Goal: Transaction & Acquisition: Purchase product/service

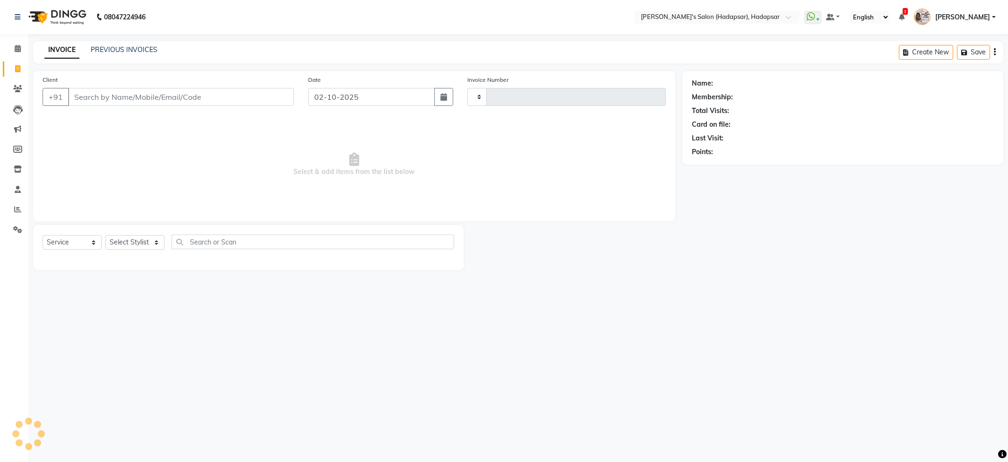
select select "service"
type input "1761"
select select "108"
click at [130, 241] on select "Select Stylist" at bounding box center [134, 242] width 59 height 15
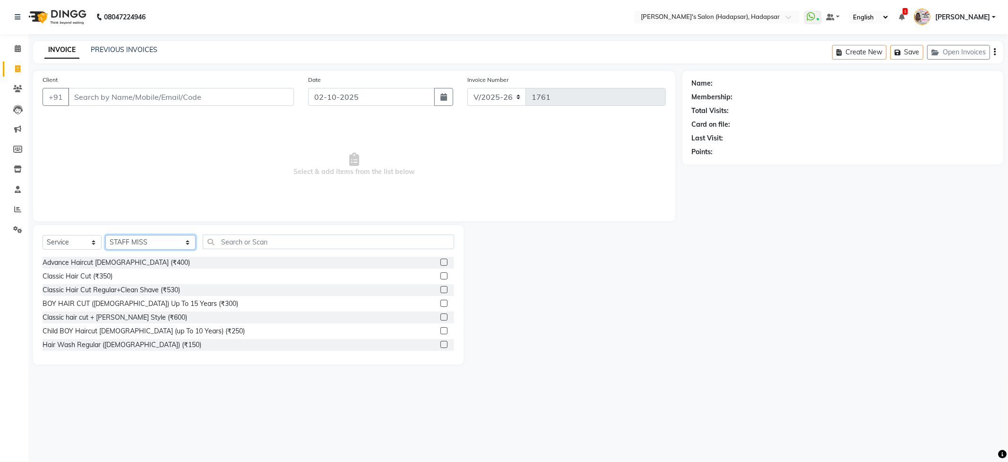
select select "85655"
click at [105, 235] on select "Select Stylist ABHI [PERSON_NAME] [PERSON_NAME] MANAGER [PERSON_NAME] PRIYA [PE…" at bounding box center [150, 242] width 90 height 15
click at [241, 237] on input "text" at bounding box center [328, 241] width 251 height 15
click at [100, 276] on div "Classic Hair Cut (₹350)" at bounding box center [78, 276] width 70 height 10
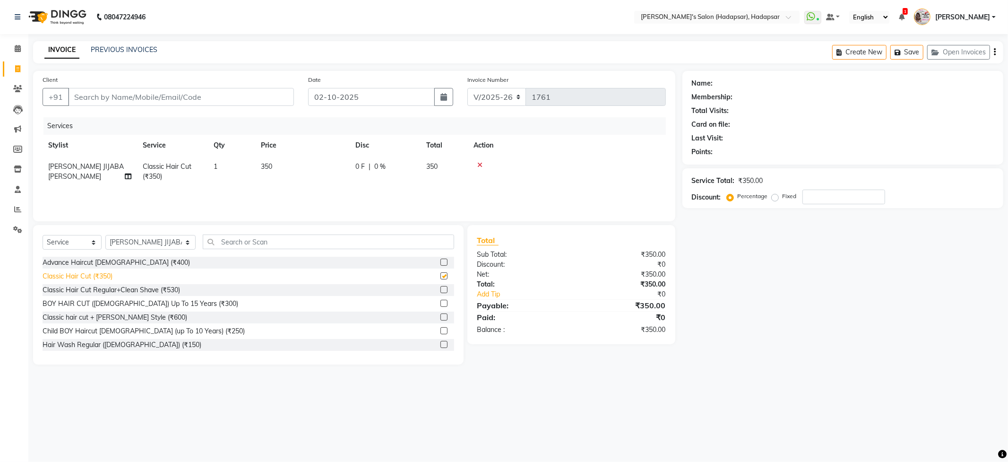
checkbox input "false"
click at [237, 239] on input "text" at bounding box center [328, 241] width 251 height 15
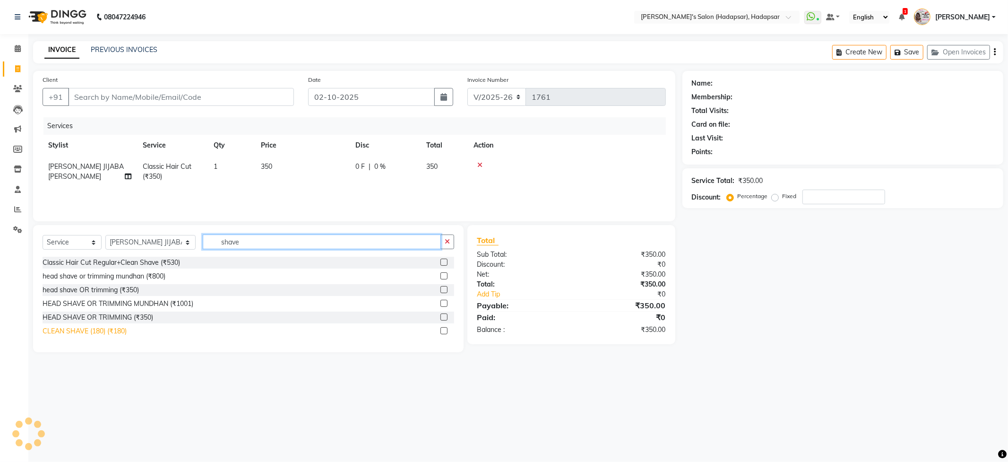
type input "shave"
click at [119, 333] on div "CLEAN SHAVE (180) (₹180)" at bounding box center [85, 331] width 84 height 10
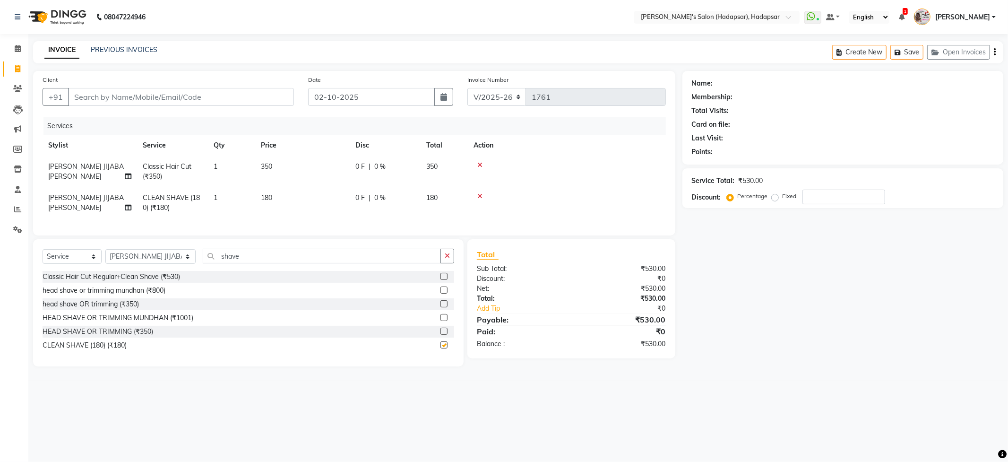
checkbox input "false"
click at [479, 195] on icon at bounding box center [480, 196] width 5 height 7
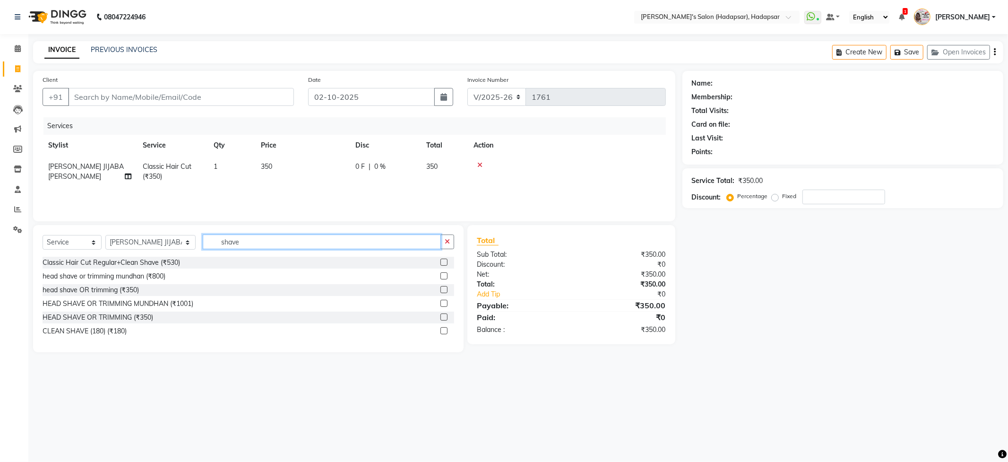
click at [288, 243] on input "shave" at bounding box center [322, 241] width 238 height 15
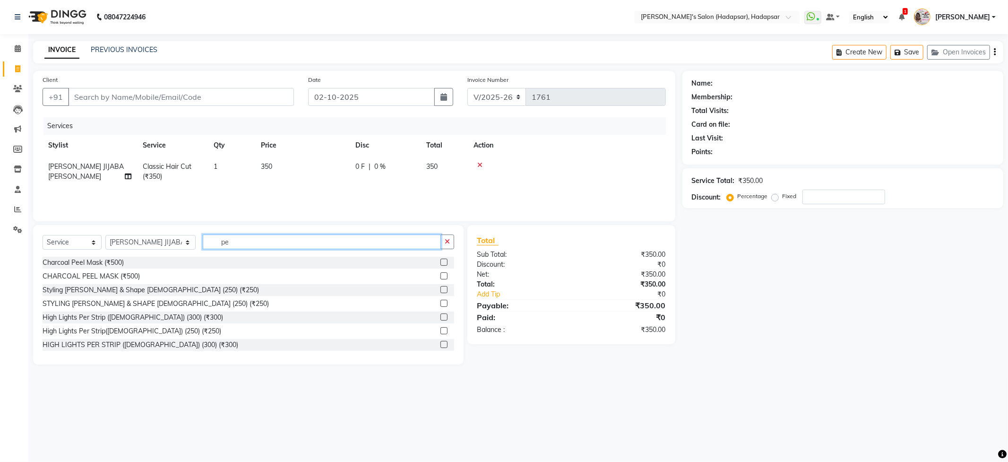
type input "p"
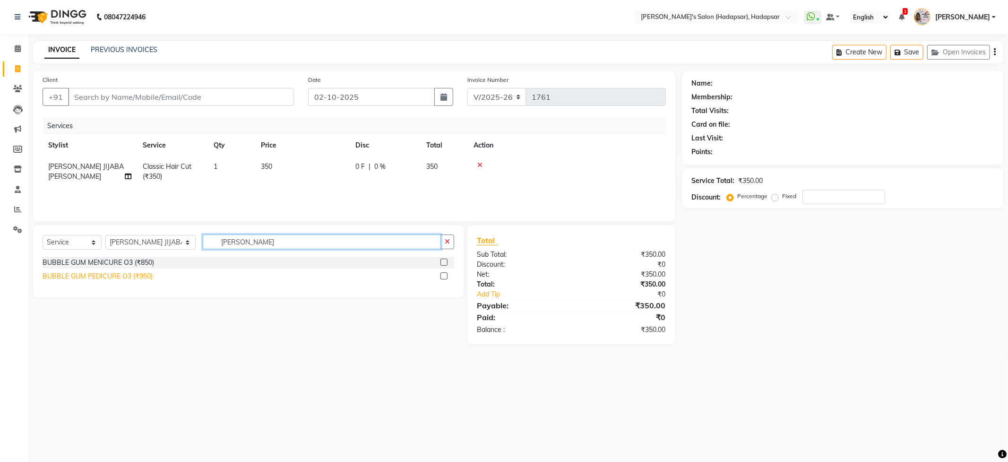
type input "[PERSON_NAME]"
click at [135, 276] on div "BUBBLE GUM PEDICURE O3 (₹950)" at bounding box center [98, 276] width 110 height 10
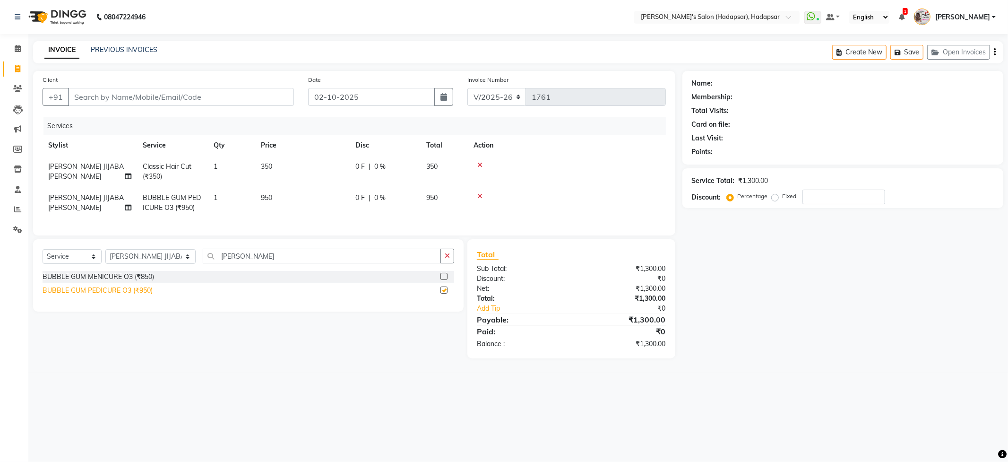
checkbox input "false"
click at [162, 102] on input "Client" at bounding box center [181, 97] width 226 height 18
type input "9"
type input "0"
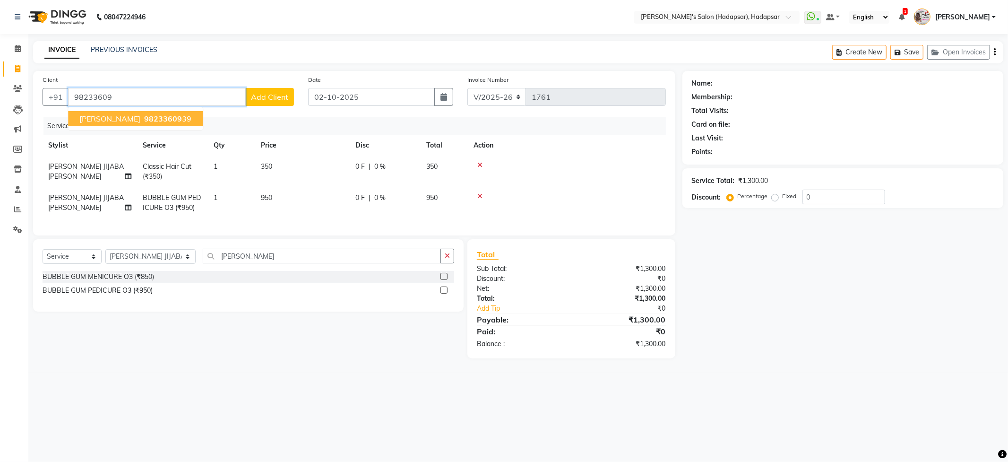
click at [173, 118] on span "98233609" at bounding box center [163, 118] width 38 height 9
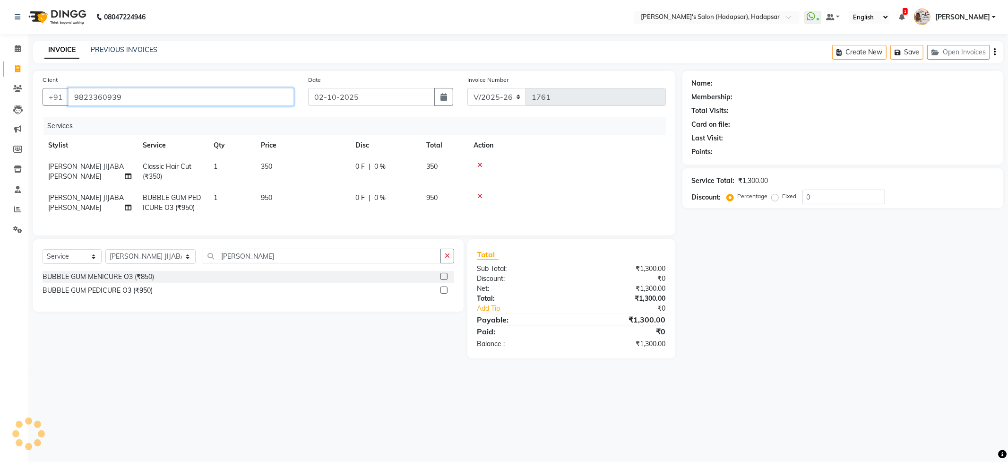
type input "9823360939"
select select "1: Object"
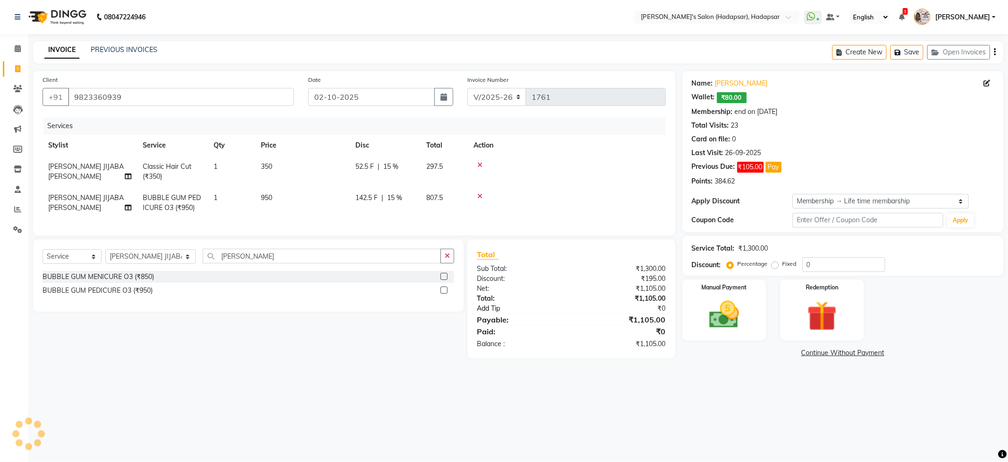
type input "15"
click at [743, 401] on div "08047224946 Select Location × Girja's Salon (Hadapsar), Hadapsar WhatsApp Statu…" at bounding box center [504, 231] width 1008 height 462
click at [732, 316] on img at bounding box center [724, 315] width 51 height 36
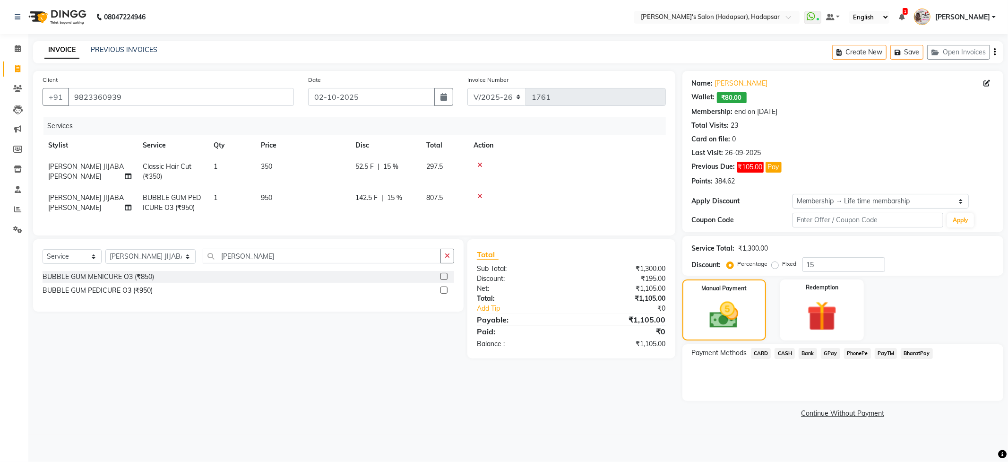
click at [753, 384] on div "Payment Methods CARD CASH Bank GPay PhonePe PayTM BharatPay" at bounding box center [843, 372] width 321 height 57
click at [734, 84] on link "[PERSON_NAME]" at bounding box center [741, 83] width 53 height 10
click at [761, 394] on div "Payment Methods CARD CASH Bank GPay PhonePe PayTM BharatPay" at bounding box center [843, 372] width 321 height 57
click at [212, 258] on input "[PERSON_NAME]" at bounding box center [322, 256] width 238 height 15
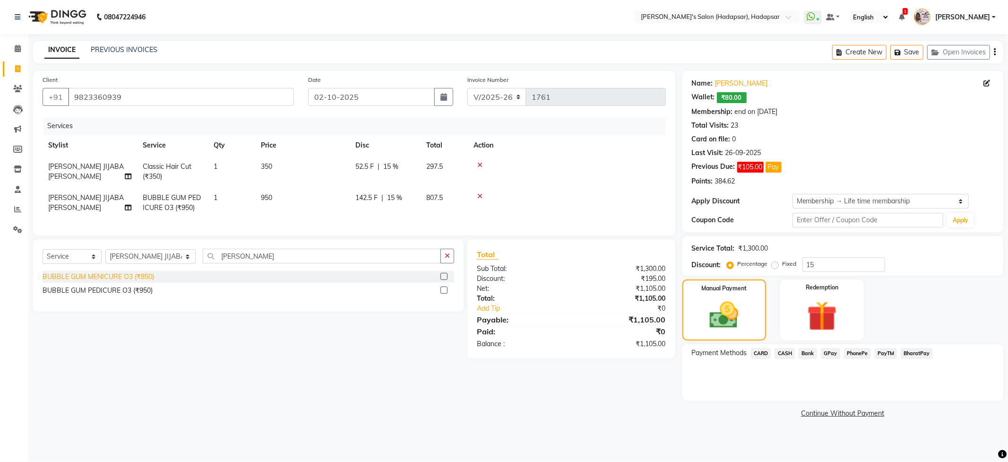
click at [140, 282] on div "BUBBLE GUM MENICURE O3 (₹850)" at bounding box center [99, 277] width 112 height 10
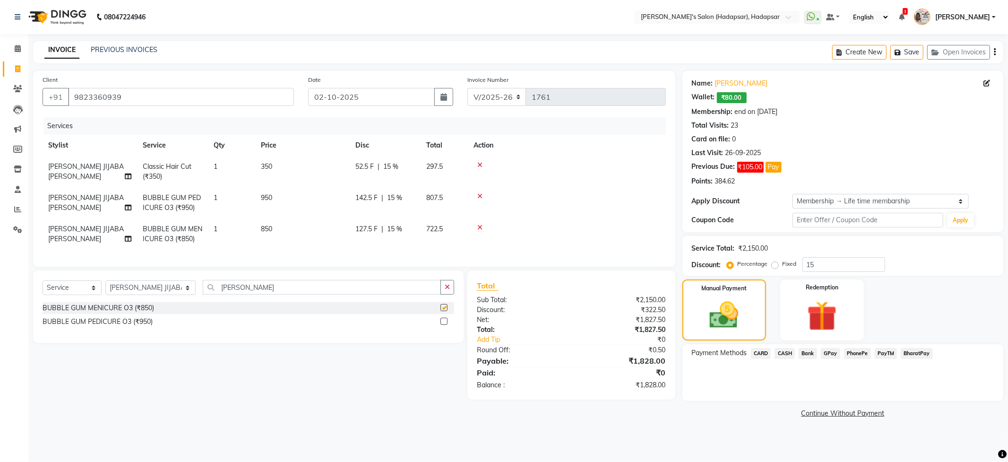
checkbox input "false"
click at [483, 197] on div at bounding box center [567, 196] width 187 height 7
click at [481, 194] on icon at bounding box center [480, 196] width 5 height 7
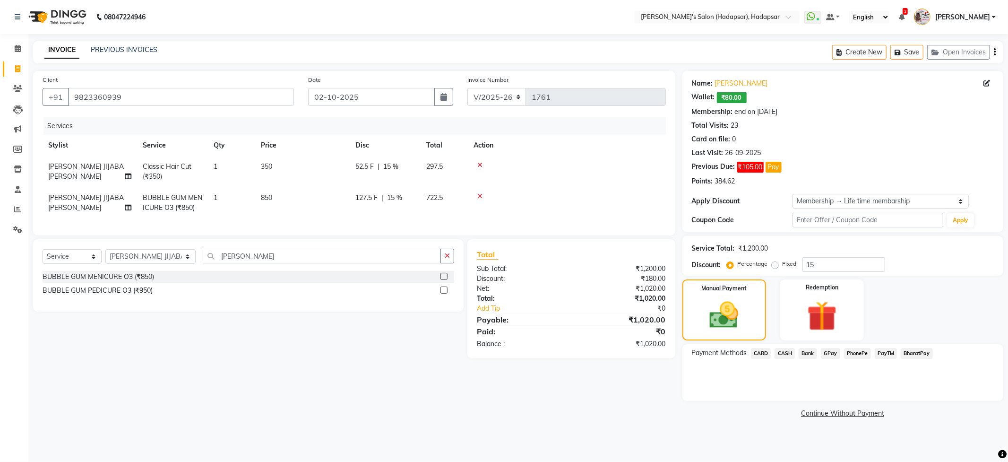
click at [736, 425] on main "INVOICE PREVIOUS INVOICES Create New Save Open Invoices Client [PHONE_NUMBER] D…" at bounding box center [518, 237] width 980 height 393
click at [787, 353] on span "CASH" at bounding box center [785, 353] width 20 height 11
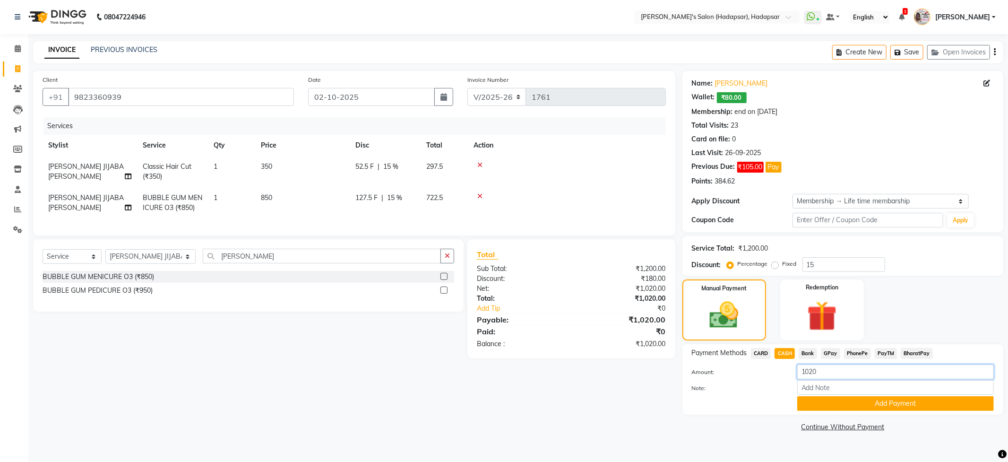
click at [808, 374] on input "1020" at bounding box center [896, 372] width 197 height 15
type input "1000"
click at [853, 406] on button "Add Payment" at bounding box center [896, 403] width 197 height 15
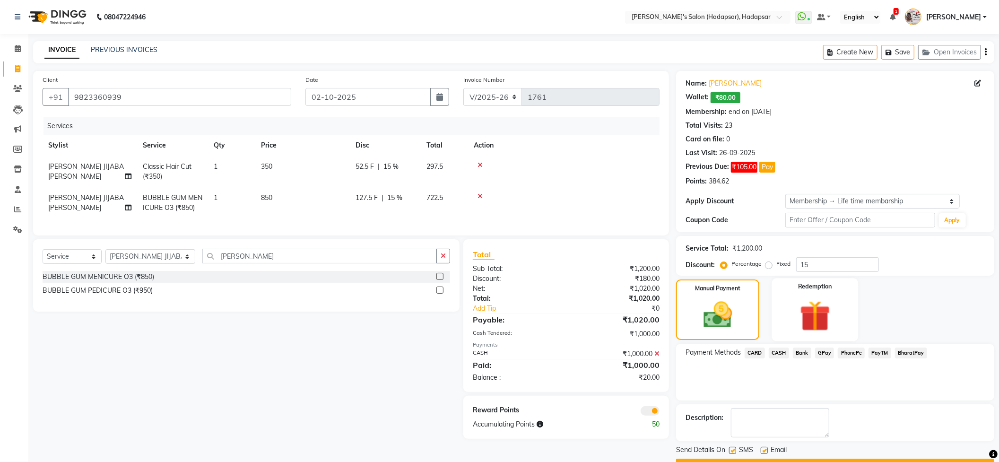
click at [820, 308] on img at bounding box center [815, 316] width 50 height 38
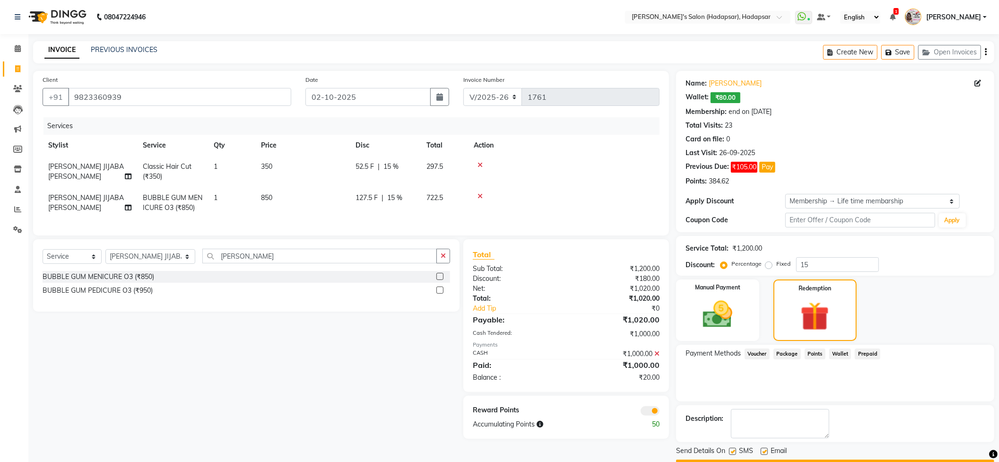
click at [842, 356] on span "Wallet" at bounding box center [840, 353] width 22 height 11
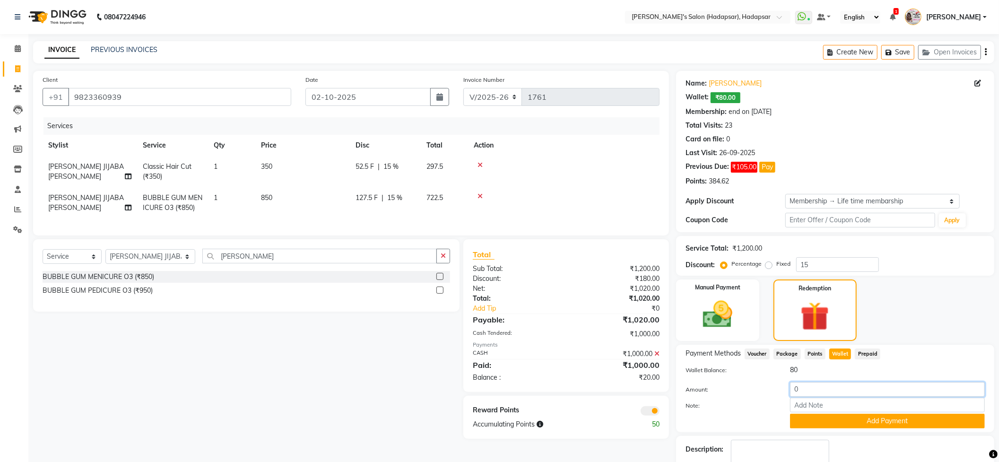
click at [816, 391] on input "0" at bounding box center [887, 389] width 195 height 15
type input "20"
click at [872, 419] on button "Add Payment" at bounding box center [887, 421] width 195 height 15
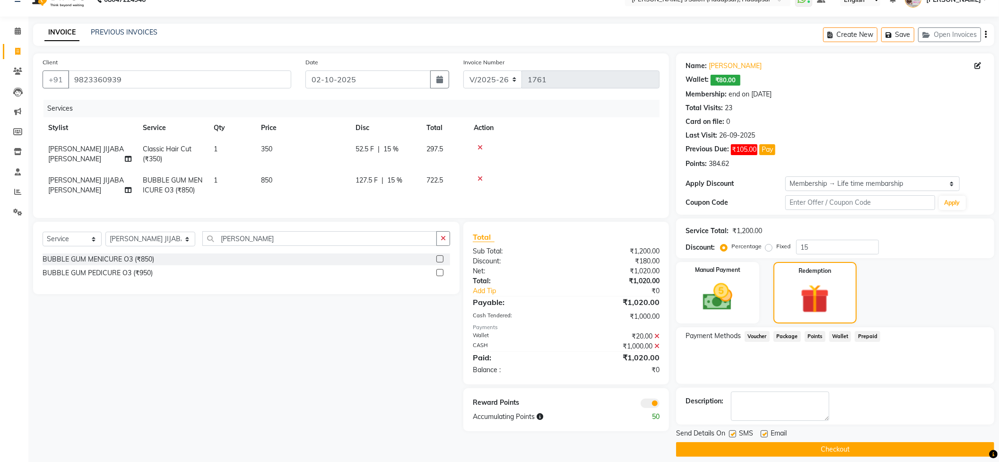
scroll to position [27, 0]
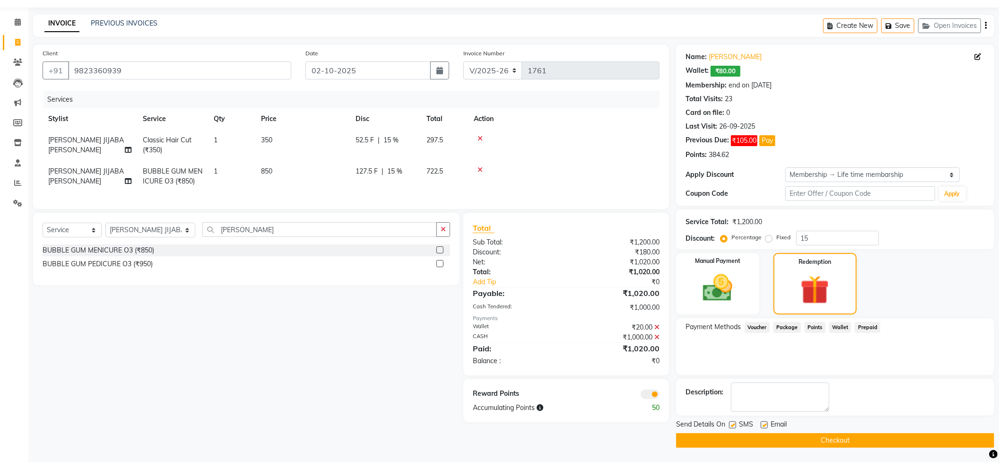
click at [84, 180] on td "[PERSON_NAME] JIJABA [PERSON_NAME]" at bounding box center [90, 176] width 95 height 31
select select "85655"
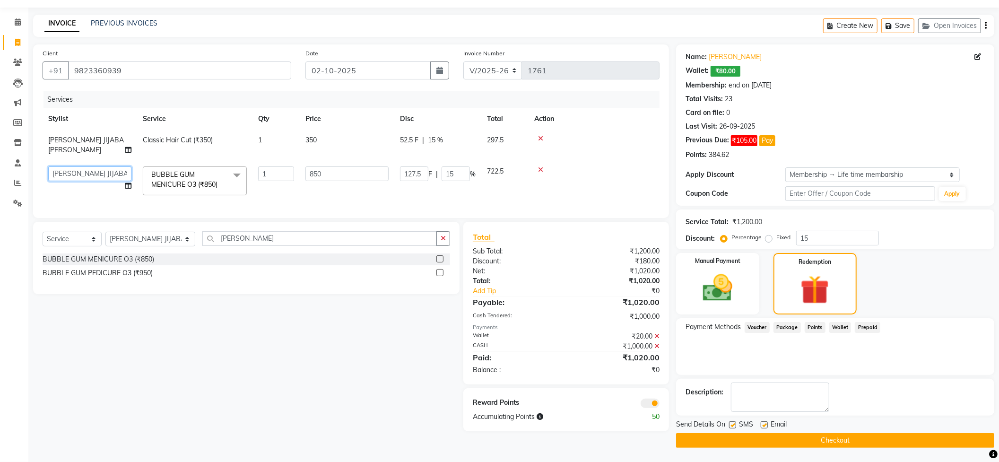
drag, startPoint x: 91, startPoint y: 171, endPoint x: 92, endPoint y: 180, distance: 9.0
click at [91, 171] on select "[PERSON_NAME] [PERSON_NAME] MANAGER [PERSON_NAME] PRIYA [PERSON_NAME] [PERSON_N…" at bounding box center [89, 173] width 83 height 15
select select "71502"
drag, startPoint x: 330, startPoint y: 409, endPoint x: 394, endPoint y: 406, distance: 64.9
click at [331, 408] on div "Select Service Product Membership Package Voucher Prepaid Gift Card Select Styl…" at bounding box center [243, 326] width 434 height 209
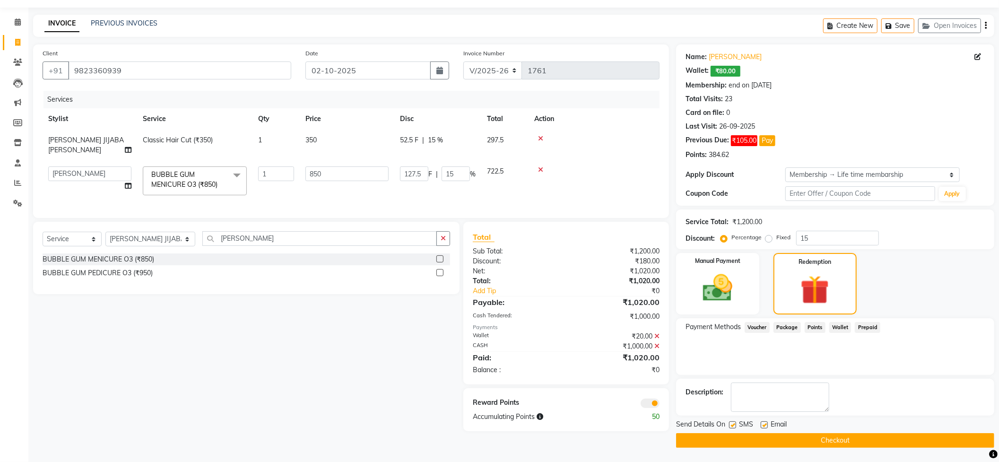
click at [829, 446] on button "Checkout" at bounding box center [835, 440] width 318 height 15
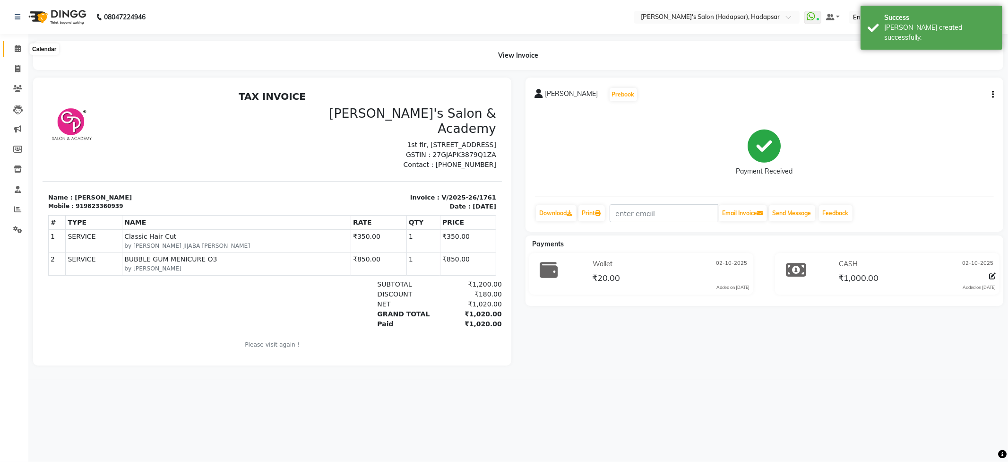
click at [15, 48] on icon at bounding box center [18, 48] width 6 height 7
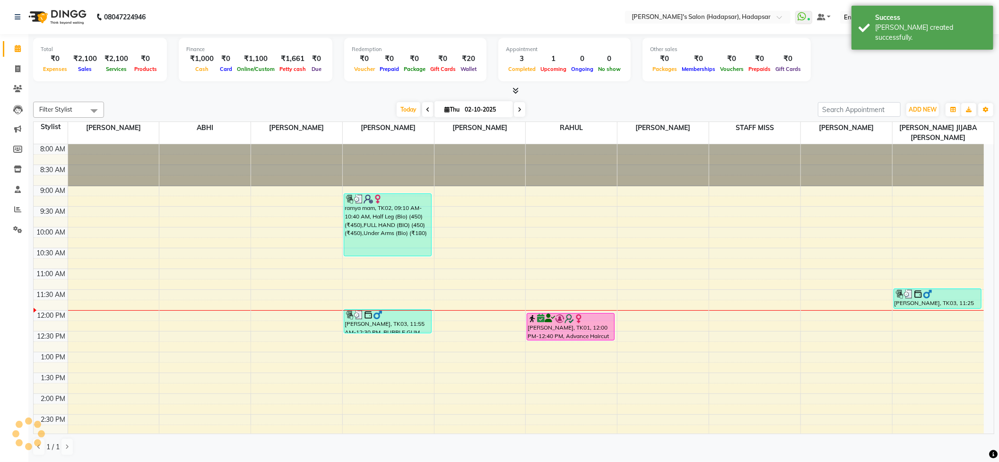
click at [157, 89] on div at bounding box center [513, 91] width 961 height 10
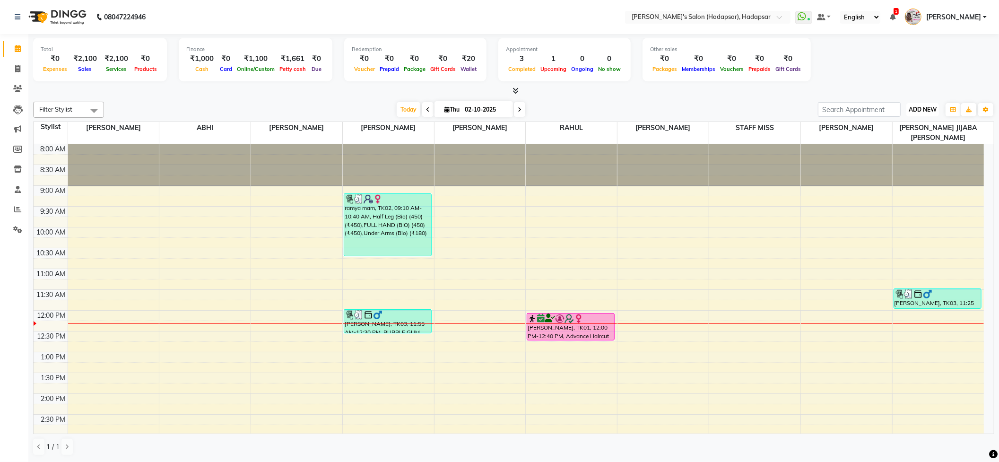
click at [923, 113] on button "ADD NEW Toggle Dropdown" at bounding box center [922, 109] width 33 height 13
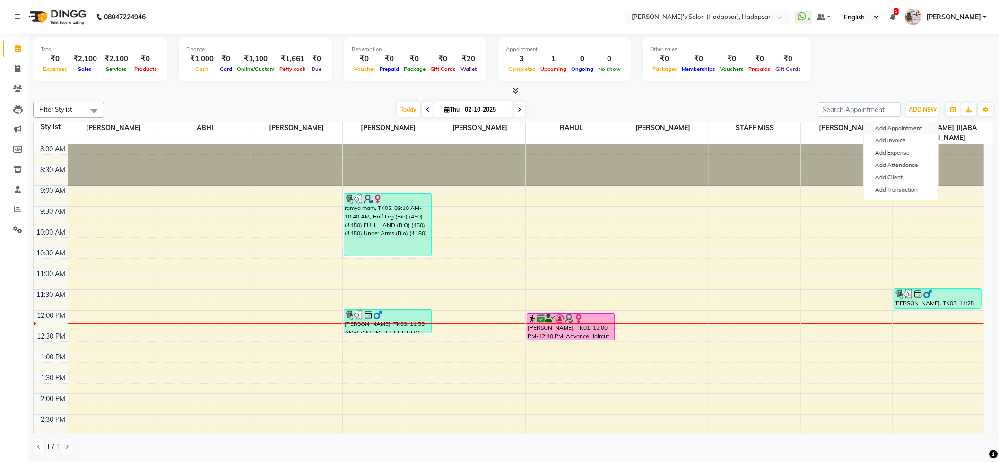
click at [901, 125] on button "Add Appointment" at bounding box center [901, 128] width 75 height 12
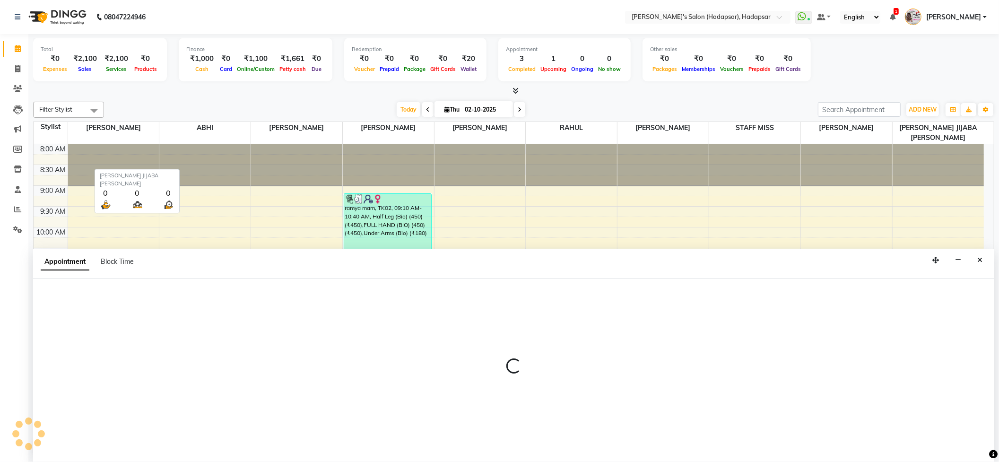
scroll to position [0, 0]
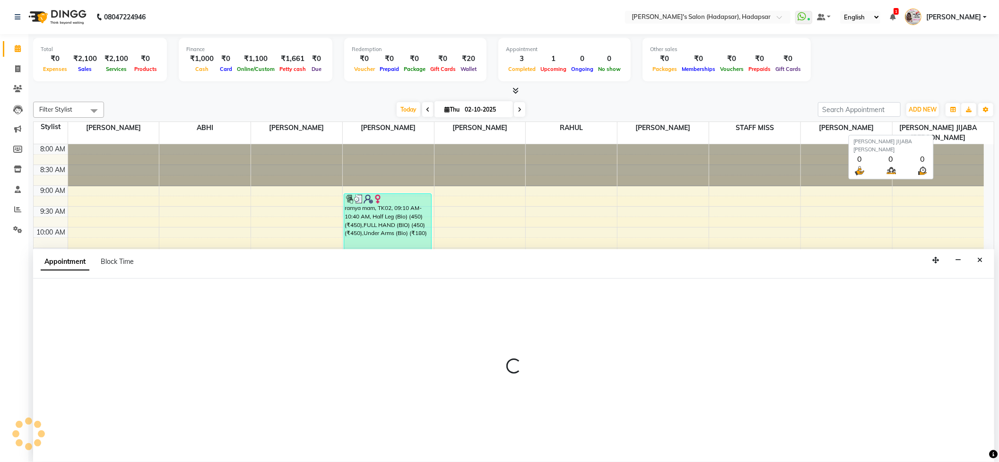
select select "tentative"
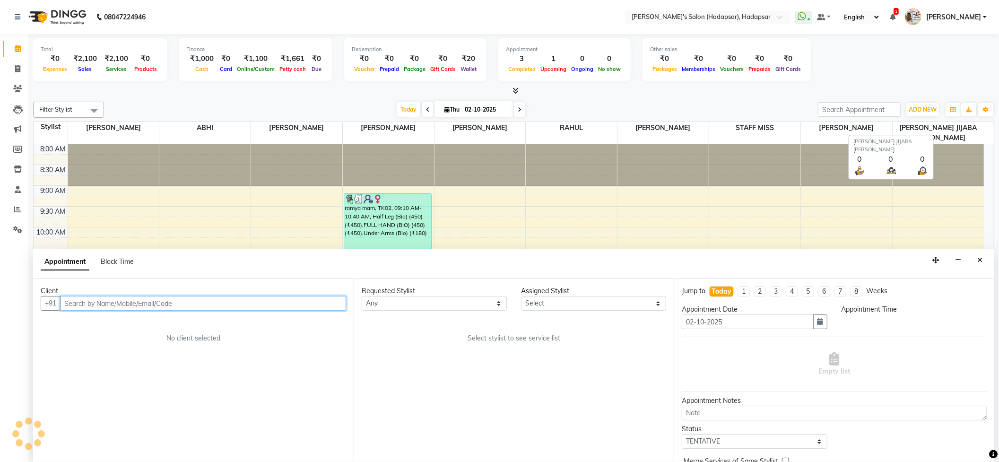
select select "540"
click at [137, 305] on input "text" at bounding box center [203, 303] width 286 height 15
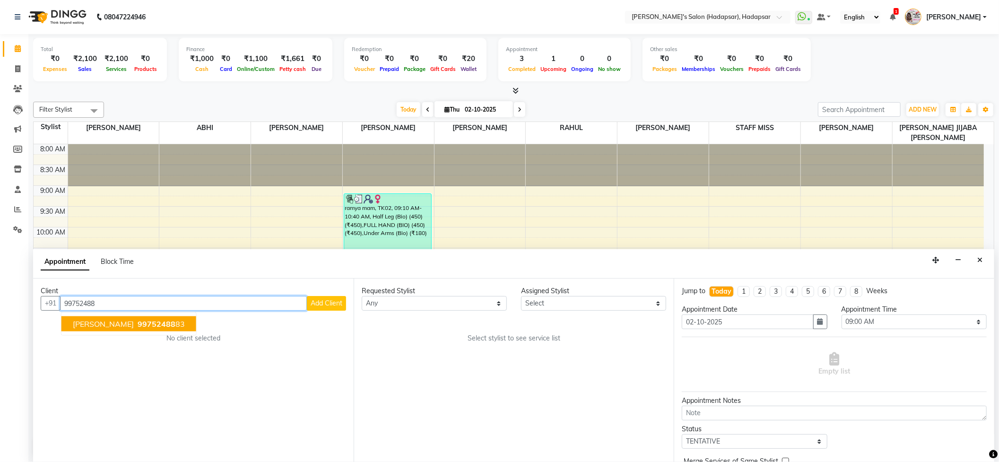
click at [97, 324] on span "[PERSON_NAME]" at bounding box center [103, 323] width 61 height 9
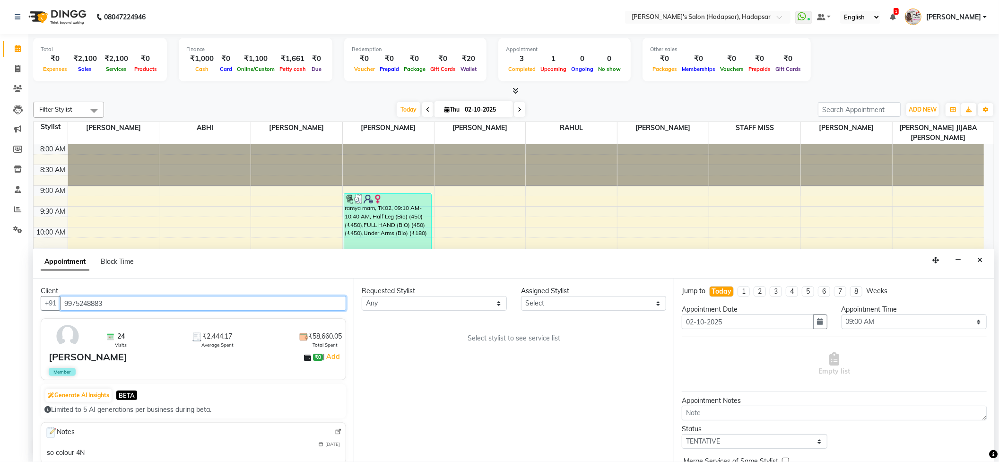
type input "9975248883"
drag, startPoint x: 439, startPoint y: 301, endPoint x: 440, endPoint y: 311, distance: 10.0
click at [439, 301] on select "Any ABHI [PERSON_NAME] [PERSON_NAME] [PERSON_NAME] PRIYA [PERSON_NAME] [PERSON_…" at bounding box center [434, 303] width 145 height 15
select select "9451"
click at [362, 296] on select "Any ABHI [PERSON_NAME] [PERSON_NAME] [PERSON_NAME] PRIYA [PERSON_NAME] [PERSON_…" at bounding box center [434, 303] width 145 height 15
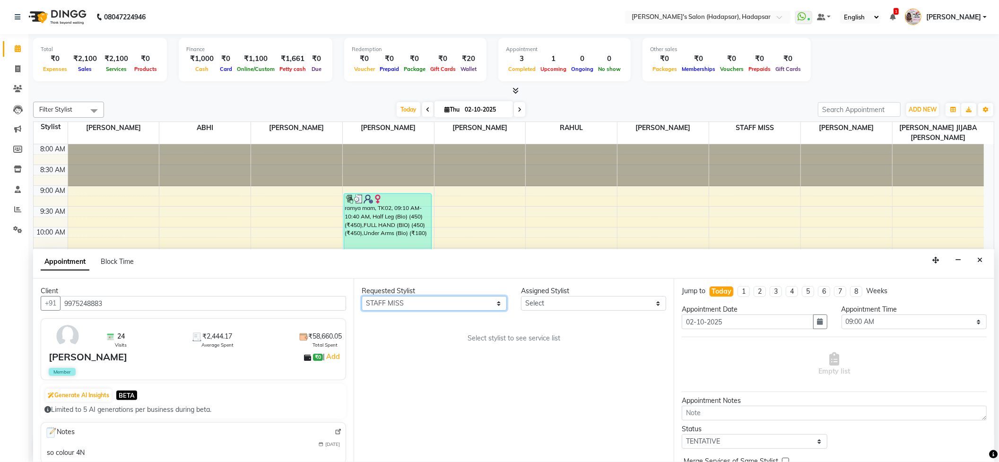
select select "9451"
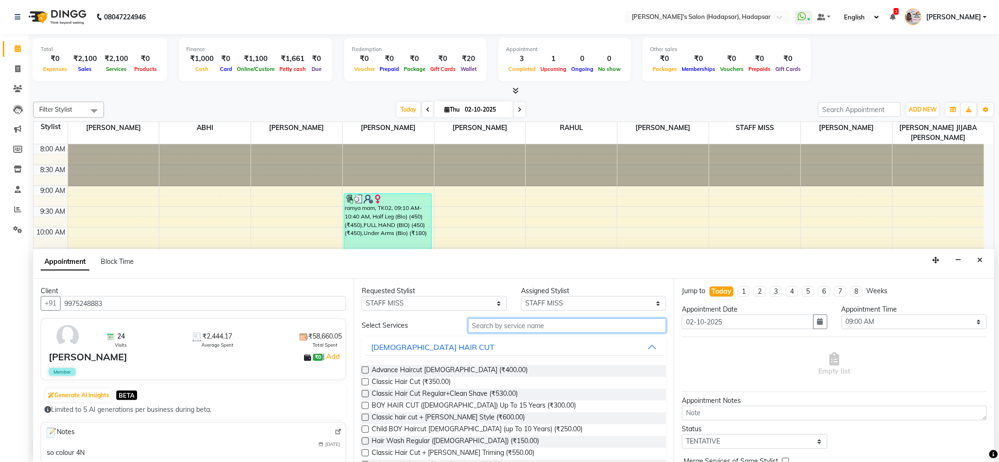
click at [529, 320] on input "text" at bounding box center [567, 325] width 199 height 15
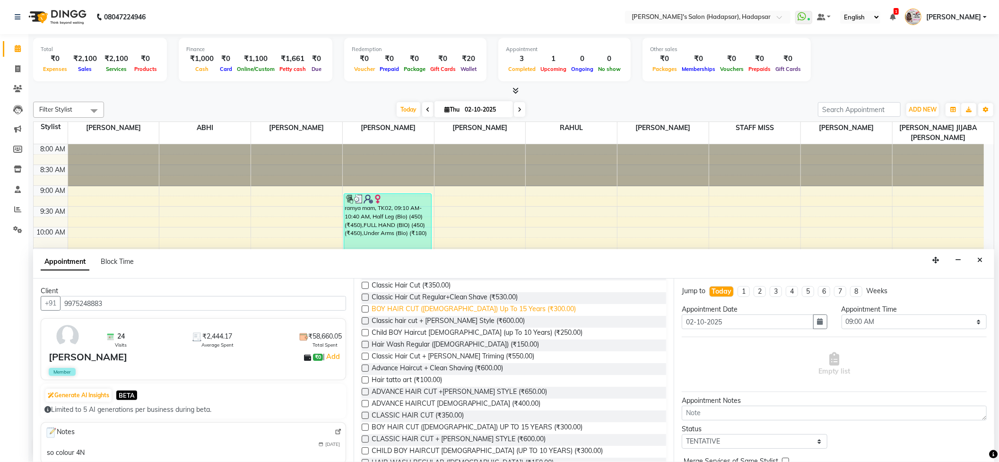
scroll to position [252, 0]
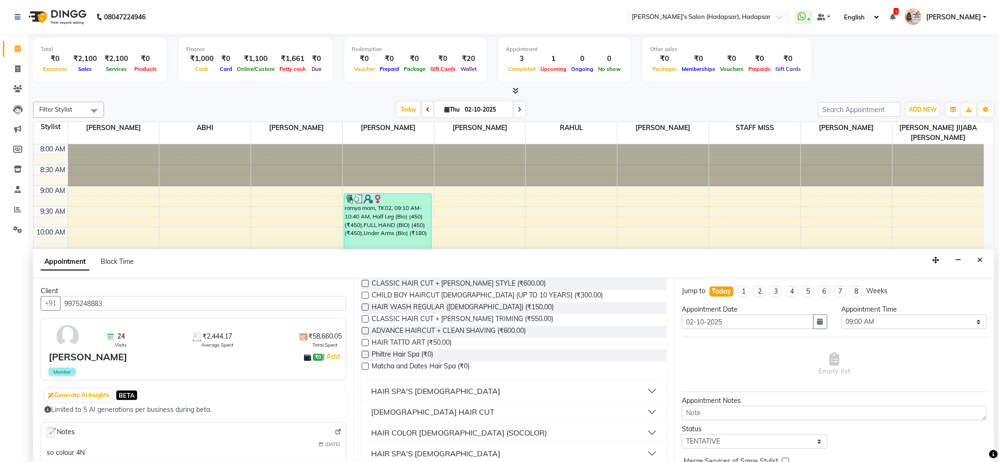
type input "hai"
click at [417, 409] on div "[DEMOGRAPHIC_DATA] HAIR CUT" at bounding box center [432, 411] width 123 height 11
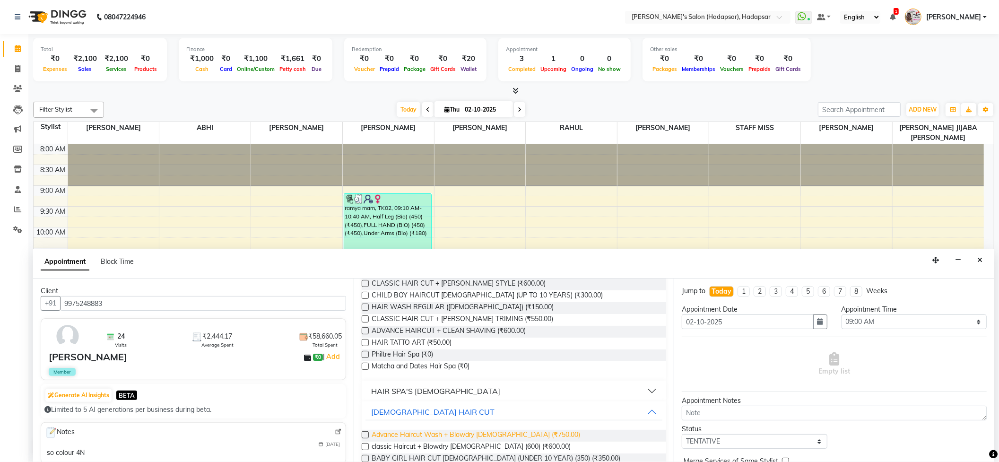
click at [463, 432] on span "Advance Haircut Wash + Blowdry [DEMOGRAPHIC_DATA] (₹750.00)" at bounding box center [476, 436] width 209 height 12
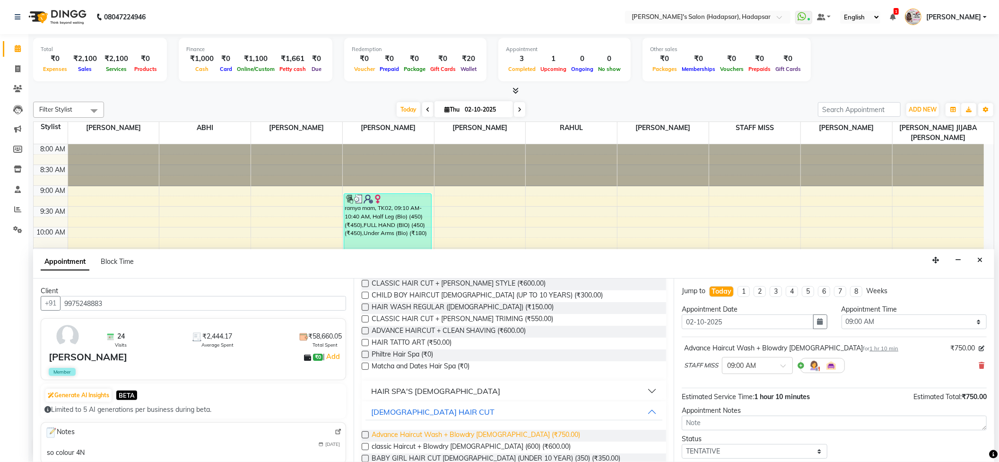
click at [463, 432] on span "Advance Haircut Wash + Blowdry [DEMOGRAPHIC_DATA] (₹750.00)" at bounding box center [476, 436] width 209 height 12
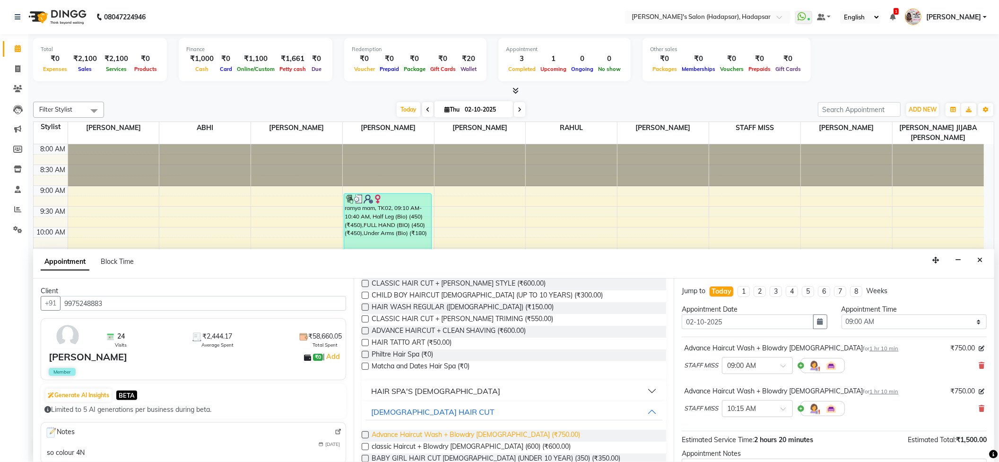
click at [463, 432] on span "Advance Haircut Wash + Blowdry [DEMOGRAPHIC_DATA] (₹750.00)" at bounding box center [476, 436] width 209 height 12
checkbox input "false"
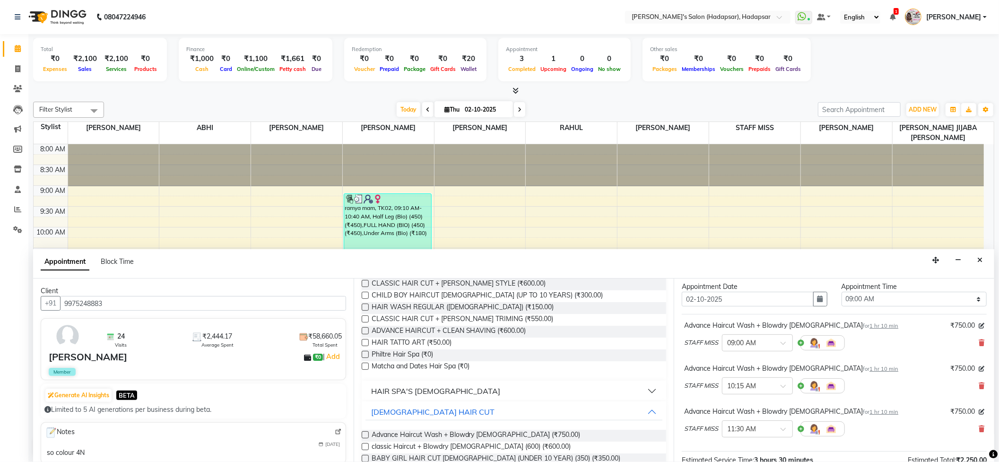
scroll to position [17, 0]
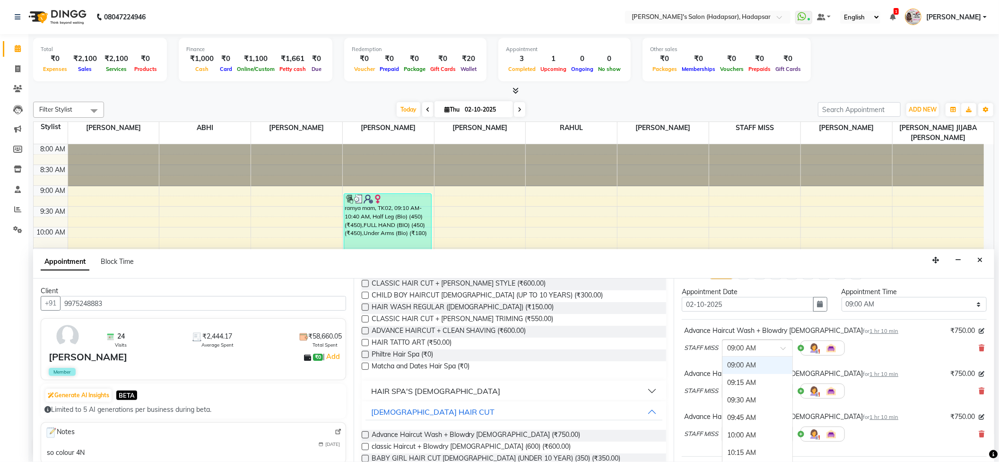
click at [746, 350] on input "text" at bounding box center [748, 347] width 42 height 10
click at [736, 456] on div "03:45 PM" at bounding box center [757, 459] width 70 height 17
click at [747, 388] on input "text" at bounding box center [748, 390] width 42 height 10
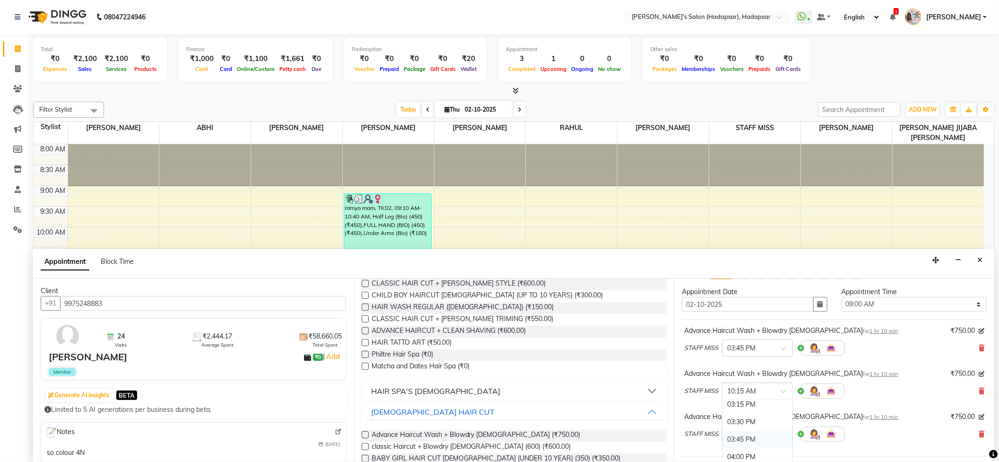
click at [738, 437] on div "03:45 PM" at bounding box center [757, 439] width 70 height 17
click at [746, 438] on input "text" at bounding box center [748, 433] width 42 height 10
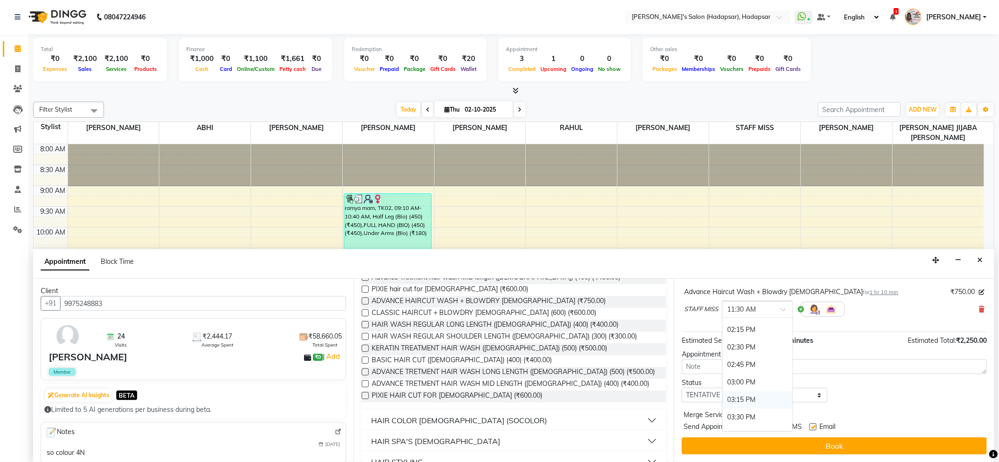
scroll to position [427, 0]
click at [738, 368] on div "03:45 PM" at bounding box center [757, 371] width 70 height 17
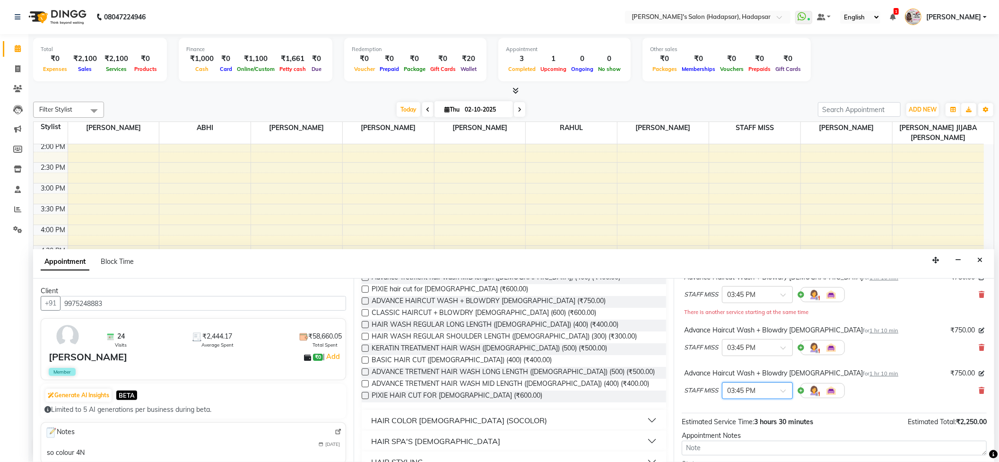
scroll to position [126, 0]
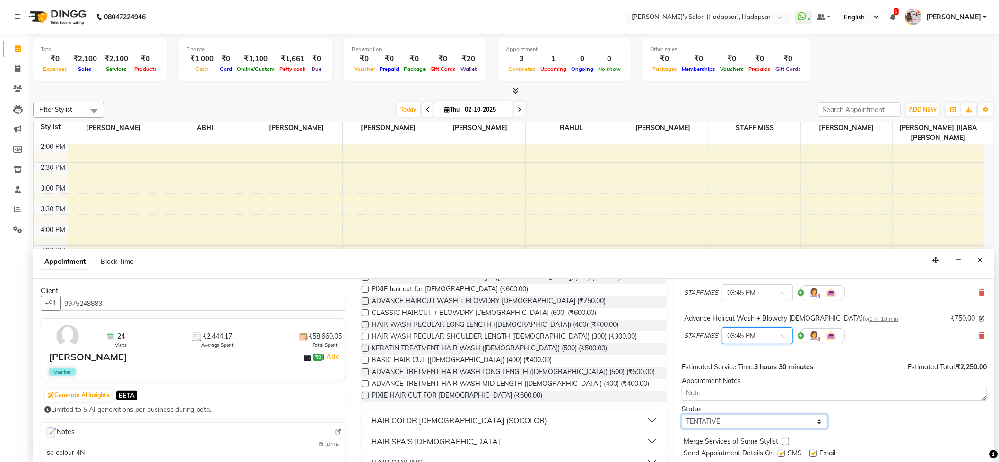
click at [717, 424] on select "Select TENTATIVE CONFIRM CHECK-IN UPCOMING" at bounding box center [754, 421] width 145 height 15
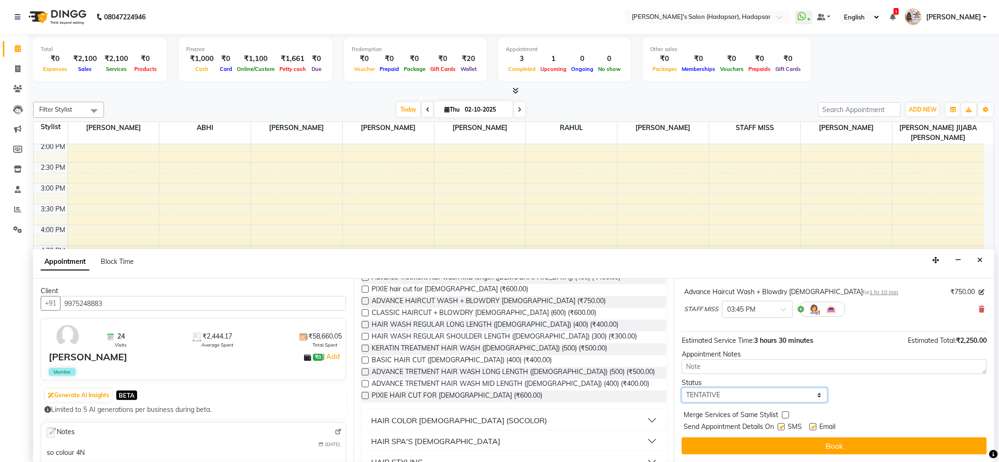
click at [719, 396] on select "Select TENTATIVE CONFIRM CHECK-IN UPCOMING" at bounding box center [754, 395] width 145 height 15
select select "confirm booking"
click at [682, 388] on select "Select TENTATIVE CONFIRM CHECK-IN UPCOMING" at bounding box center [754, 395] width 145 height 15
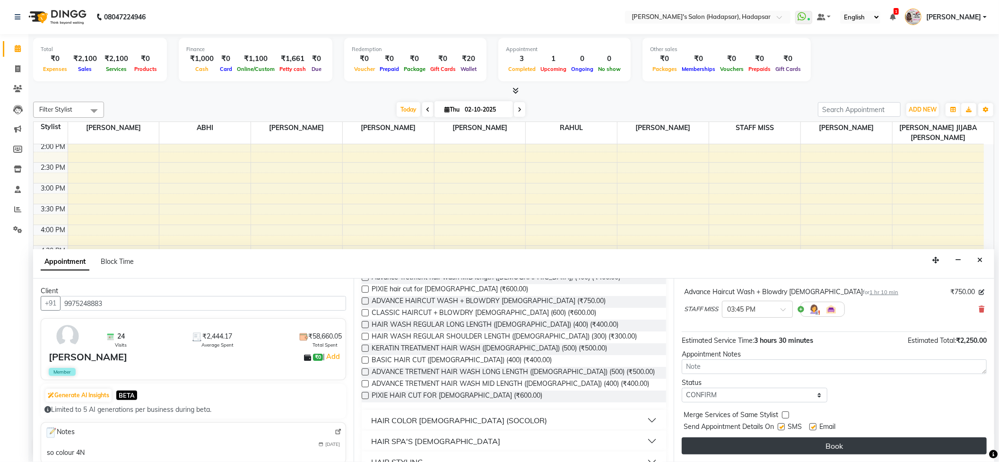
click at [808, 445] on button "Book" at bounding box center [834, 445] width 305 height 17
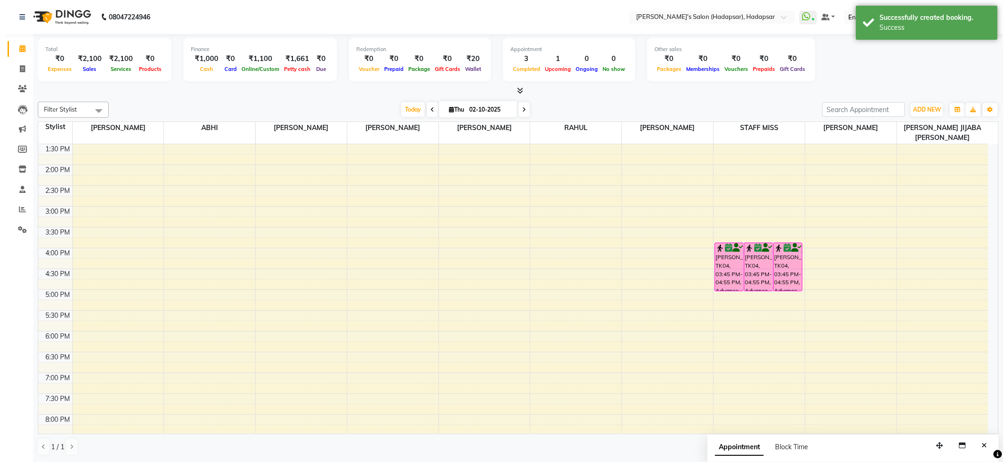
scroll to position [124, 0]
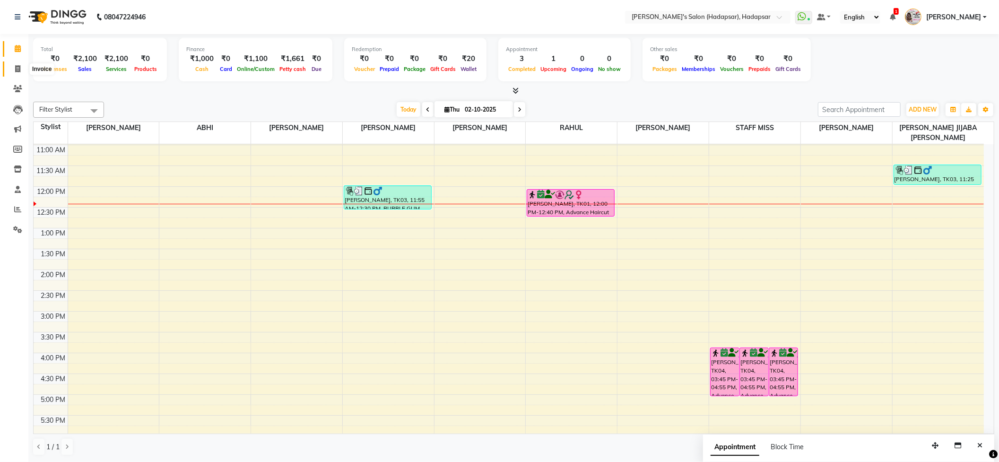
click at [13, 67] on span at bounding box center [17, 69] width 17 height 11
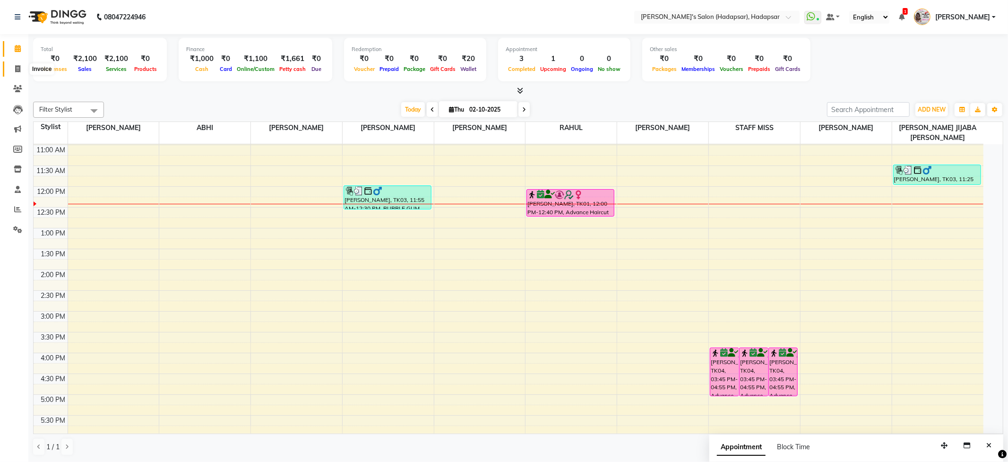
select select "service"
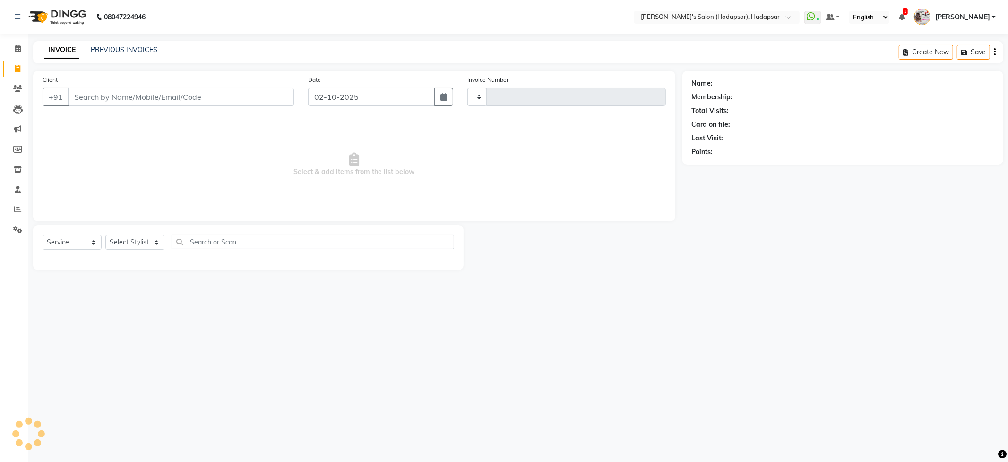
type input "1762"
select select "108"
click at [160, 241] on select "Select Stylist" at bounding box center [134, 242] width 59 height 15
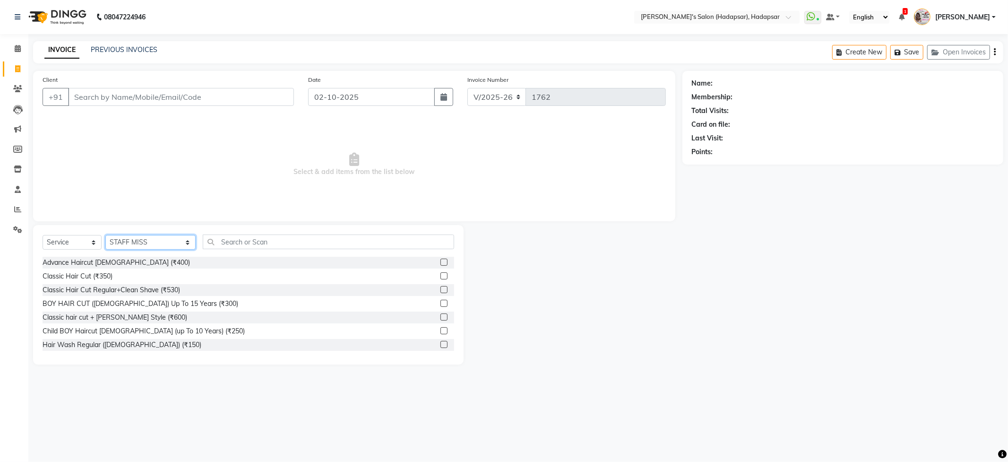
select select "92009"
click at [105, 235] on select "Select Stylist ABHI [PERSON_NAME] [PERSON_NAME] MANAGER [PERSON_NAME] PRIYA [PE…" at bounding box center [150, 242] width 90 height 15
click at [217, 241] on input "text" at bounding box center [328, 241] width 251 height 15
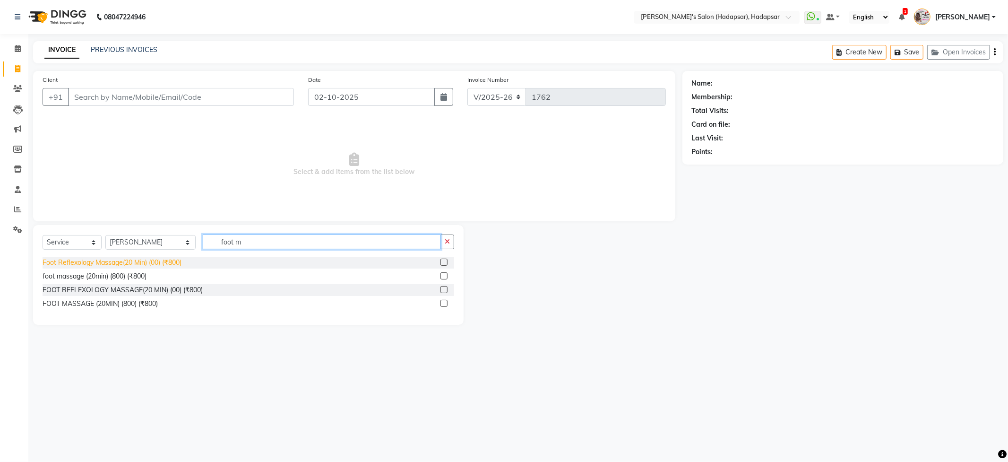
type input "foot m"
click at [128, 261] on div "Foot Reflexology Massage(20 Min) (00) (₹800)" at bounding box center [112, 263] width 139 height 10
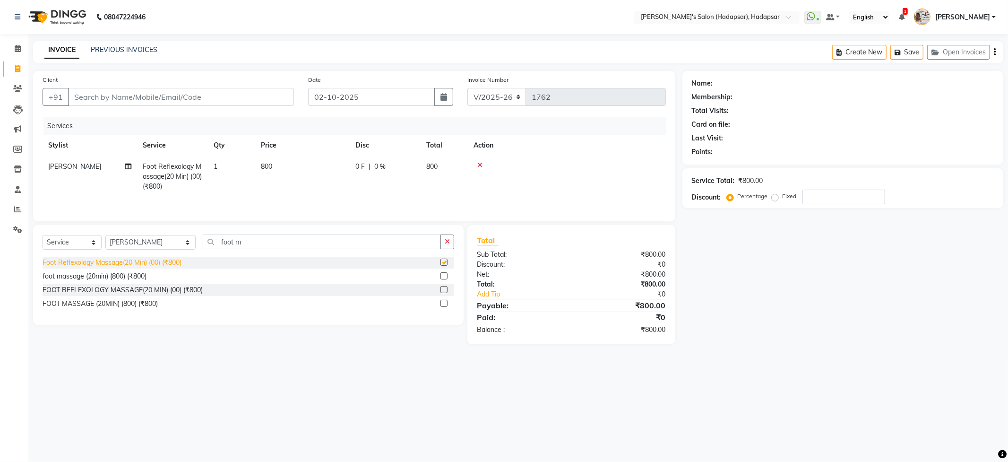
checkbox input "false"
click at [267, 166] on span "800" at bounding box center [266, 166] width 11 height 9
select select "92009"
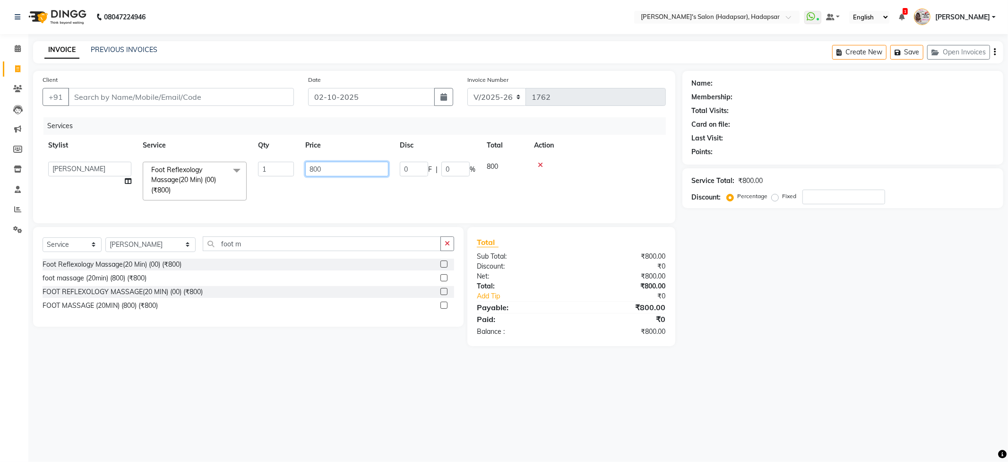
click at [334, 169] on input "800" at bounding box center [346, 169] width 83 height 15
type input "8"
type input "600"
click at [304, 209] on div "Services Stylist Service Qty Price Disc Total Action [PERSON_NAME] Foot Reflexo…" at bounding box center [355, 164] width 624 height 95
click at [118, 89] on input "Client" at bounding box center [181, 97] width 226 height 18
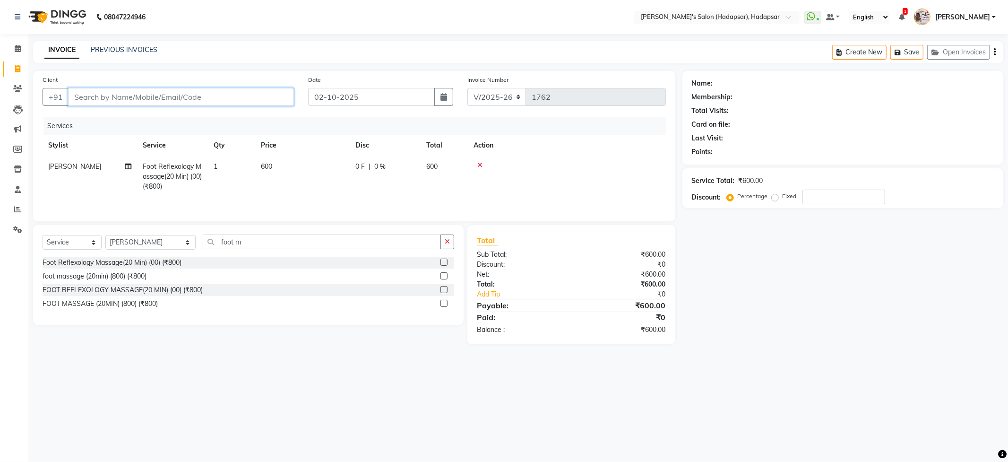
type input "8"
type input "0"
type input "8169911408"
click at [278, 93] on span "Add Client" at bounding box center [269, 96] width 37 height 9
select select "22"
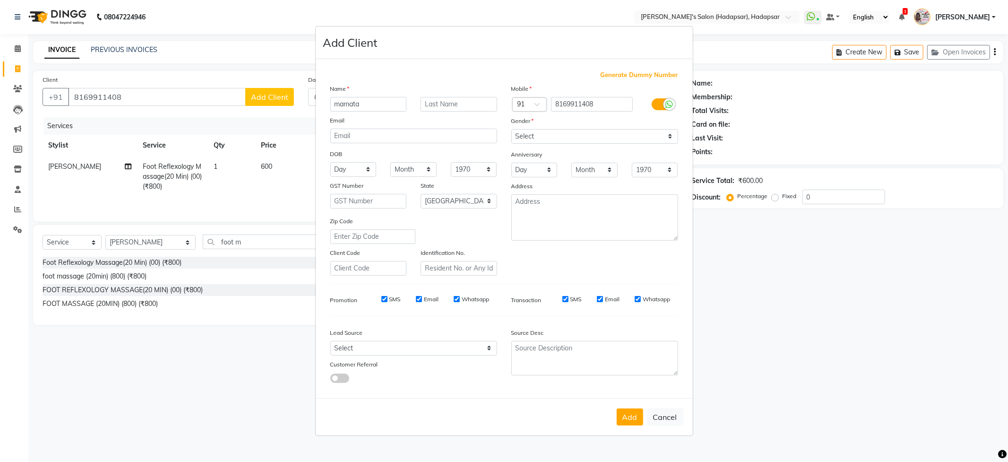
type input "mamata"
click at [464, 101] on input "text" at bounding box center [459, 104] width 77 height 15
type input "maam"
click at [551, 137] on select "Select [DEMOGRAPHIC_DATA] [DEMOGRAPHIC_DATA] Other Prefer Not To Say" at bounding box center [595, 136] width 167 height 15
select select "[DEMOGRAPHIC_DATA]"
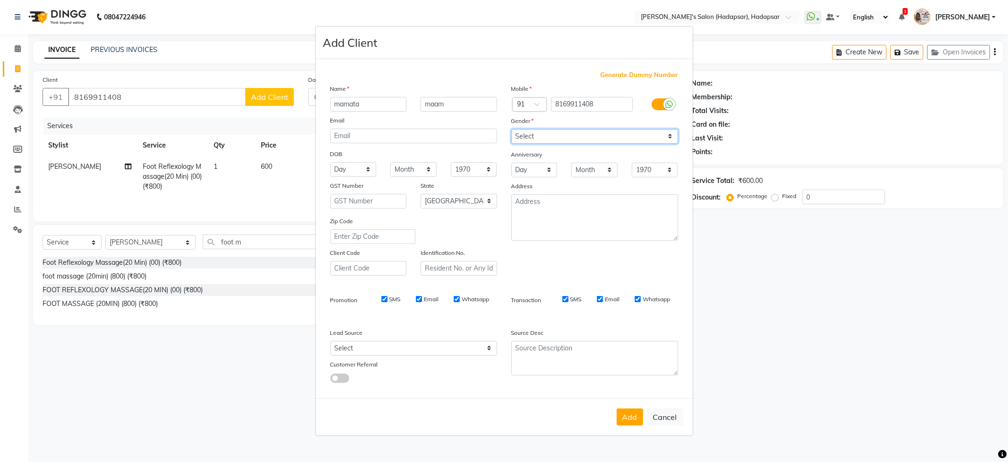
click at [512, 130] on select "Select [DEMOGRAPHIC_DATA] [DEMOGRAPHIC_DATA] Other Prefer Not To Say" at bounding box center [595, 136] width 167 height 15
click at [630, 418] on button "Add" at bounding box center [630, 416] width 26 height 17
select select
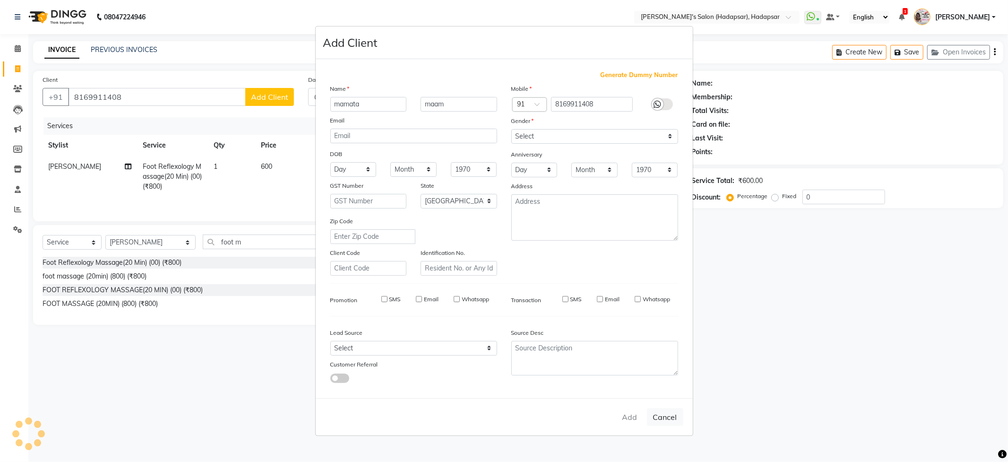
select select "null"
select select
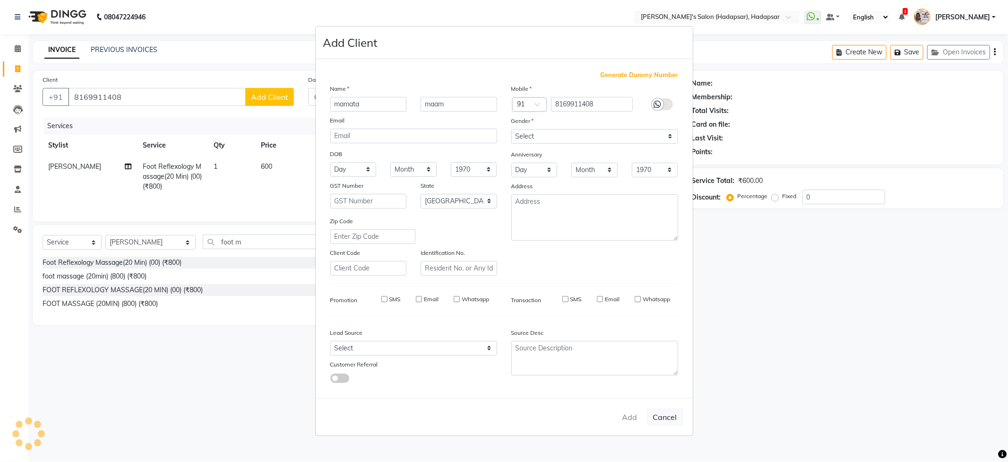
checkbox input "false"
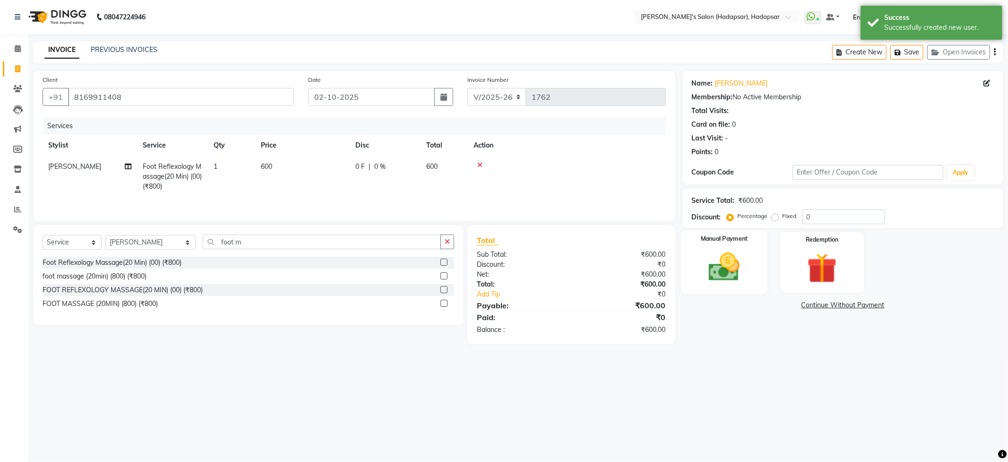
click at [736, 277] on img at bounding box center [724, 267] width 51 height 36
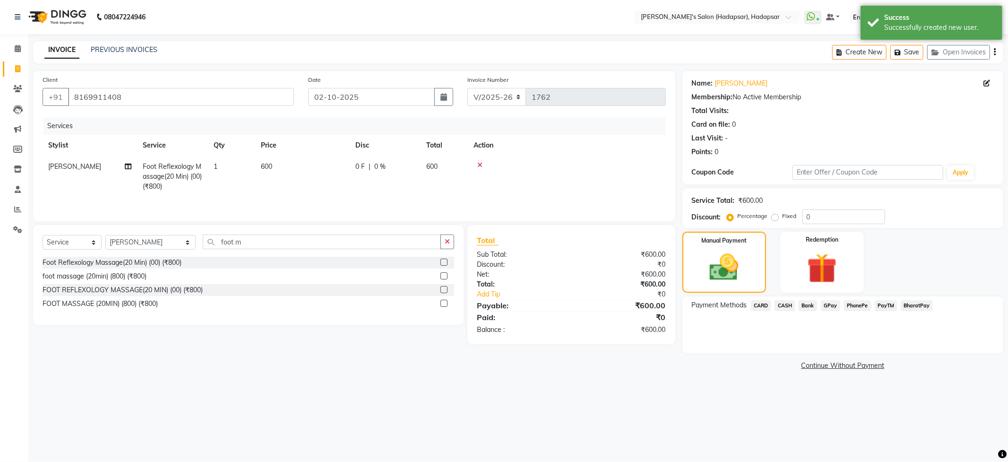
click at [852, 306] on span "PhonePe" at bounding box center [857, 305] width 27 height 11
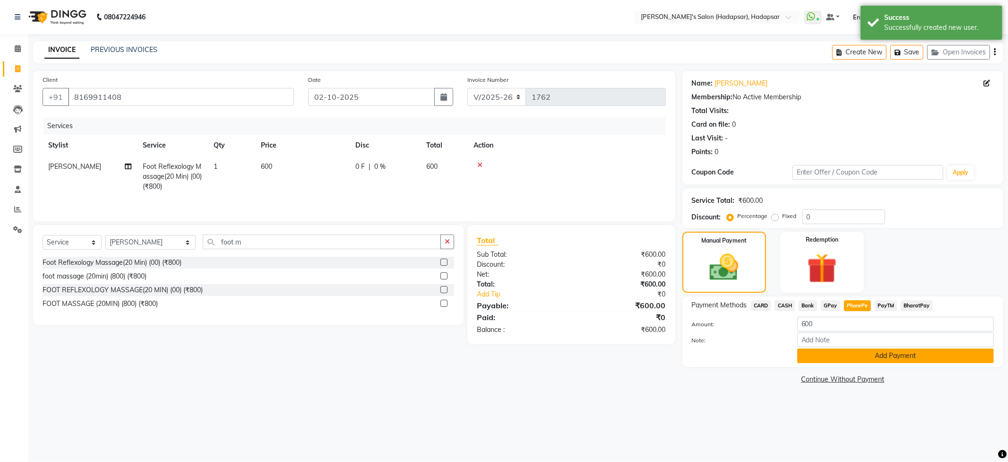
click at [859, 358] on button "Add Payment" at bounding box center [896, 355] width 197 height 15
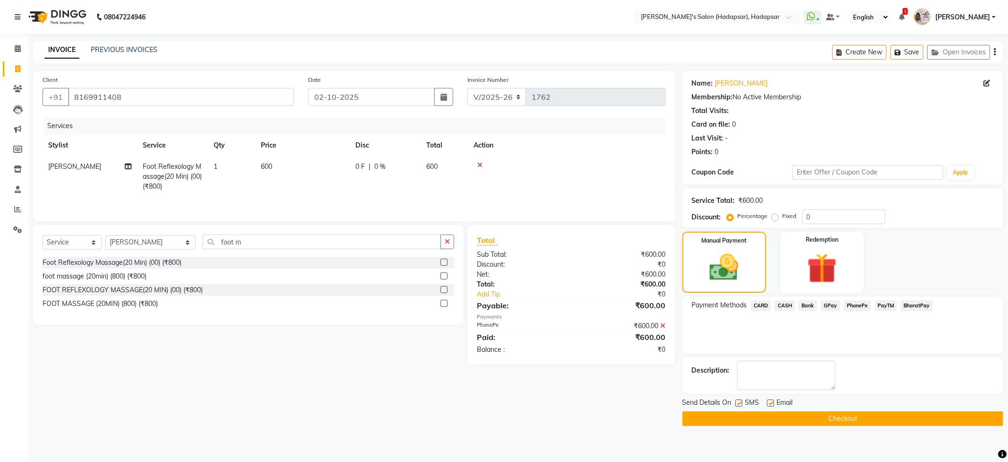
click at [812, 417] on button "Checkout" at bounding box center [843, 418] width 321 height 15
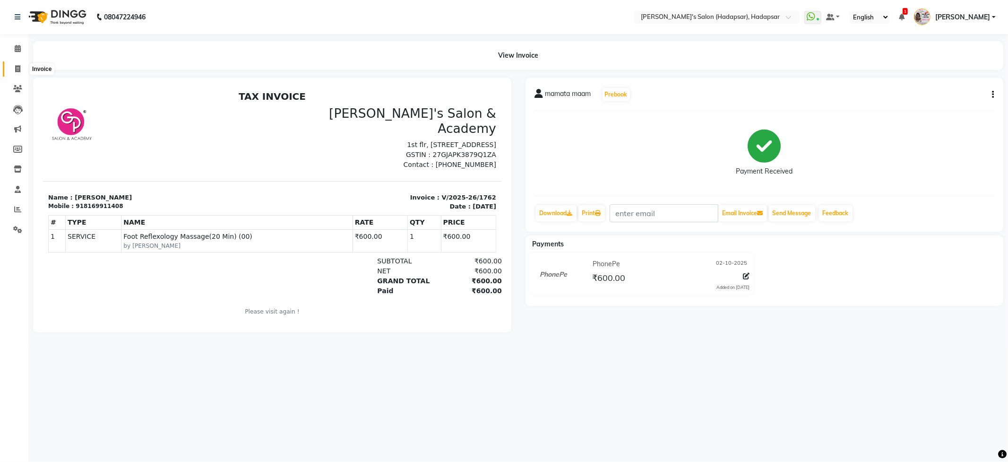
click at [24, 64] on span at bounding box center [17, 69] width 17 height 11
select select "108"
select select "service"
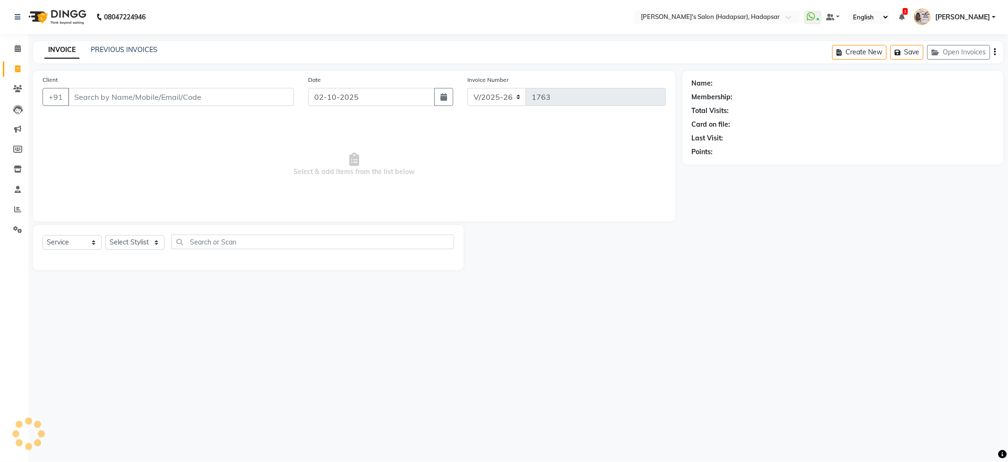
drag, startPoint x: 119, startPoint y: 97, endPoint x: 114, endPoint y: 100, distance: 5.5
click at [116, 97] on input "Client" at bounding box center [181, 97] width 226 height 18
select select "9451"
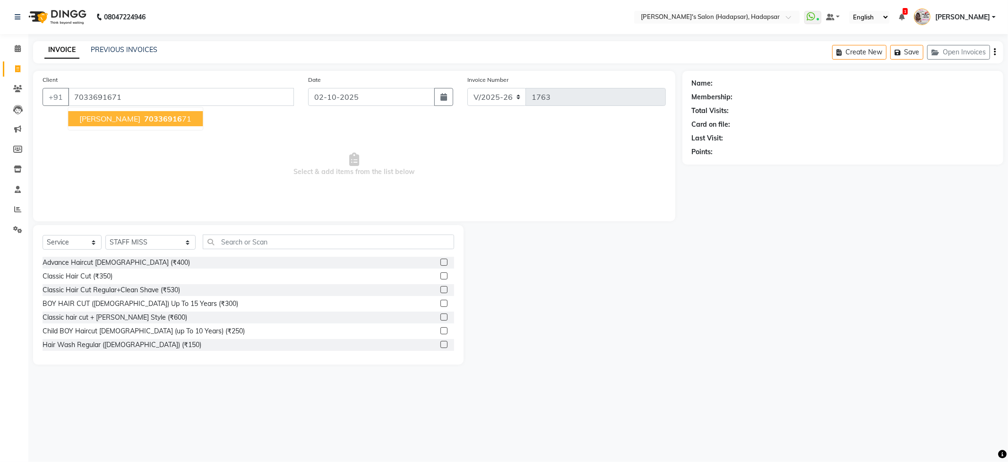
type input "7033691671"
click at [116, 120] on span "[PERSON_NAME]" at bounding box center [109, 118] width 61 height 9
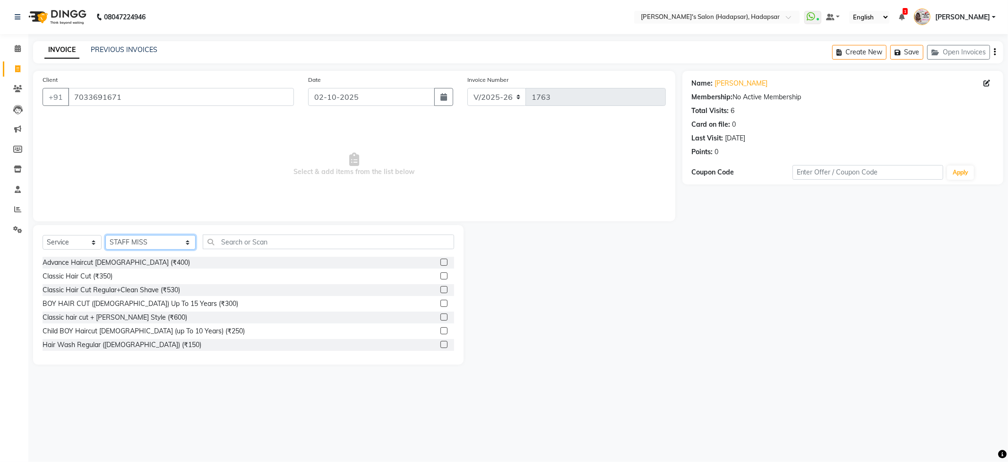
click at [154, 236] on select "Select Stylist ABHI [PERSON_NAME] [PERSON_NAME] MANAGER [PERSON_NAME] PRIYA [PE…" at bounding box center [150, 242] width 90 height 15
click at [105, 235] on select "Select Stylist ABHI [PERSON_NAME] [PERSON_NAME] MANAGER [PERSON_NAME] PRIYA [PE…" at bounding box center [150, 242] width 90 height 15
click at [137, 241] on select "Select Stylist ABHI [PERSON_NAME] [PERSON_NAME] MANAGER [PERSON_NAME] PRIYA [PE…" at bounding box center [150, 242] width 90 height 15
select select "82667"
click at [105, 235] on select "Select Stylist ABHI [PERSON_NAME] [PERSON_NAME] MANAGER [PERSON_NAME] PRIYA [PE…" at bounding box center [150, 242] width 90 height 15
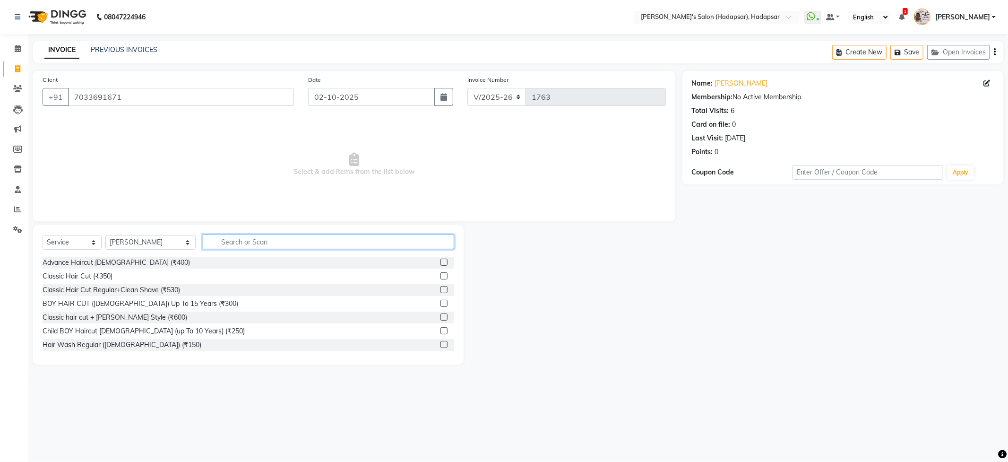
click at [260, 243] on input "text" at bounding box center [328, 241] width 251 height 15
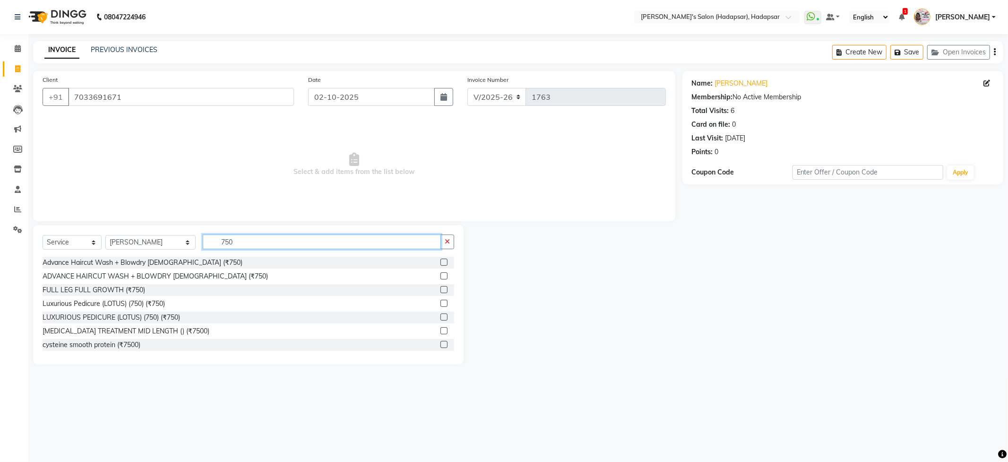
type input "750"
click at [441, 263] on label at bounding box center [444, 262] width 7 height 7
click at [441, 263] on input "checkbox" at bounding box center [444, 263] width 6 height 6
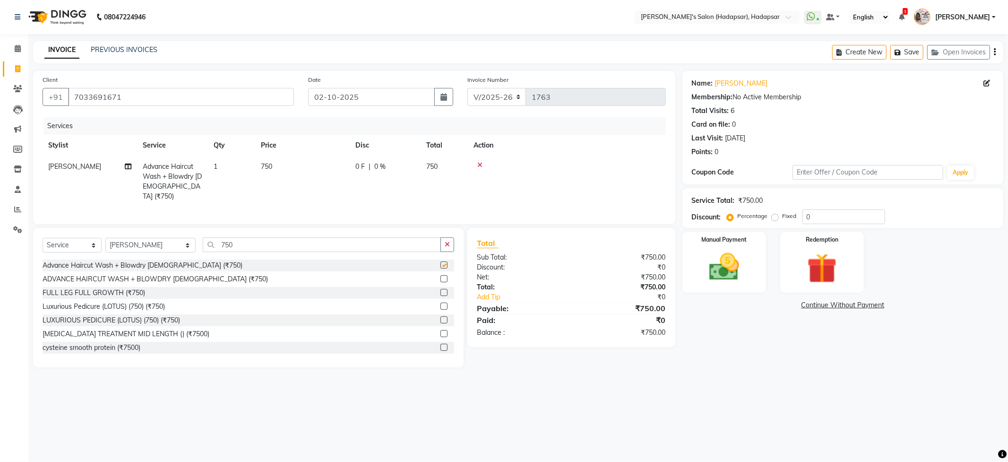
checkbox input "false"
click at [144, 243] on select "Select Stylist ABHI [PERSON_NAME] [PERSON_NAME] MANAGER [PERSON_NAME] PRIYA [PE…" at bounding box center [150, 245] width 90 height 15
select select "92009"
click at [105, 238] on select "Select Stylist ABHI [PERSON_NAME] [PERSON_NAME] MANAGER [PERSON_NAME] PRIYA [PE…" at bounding box center [150, 245] width 90 height 15
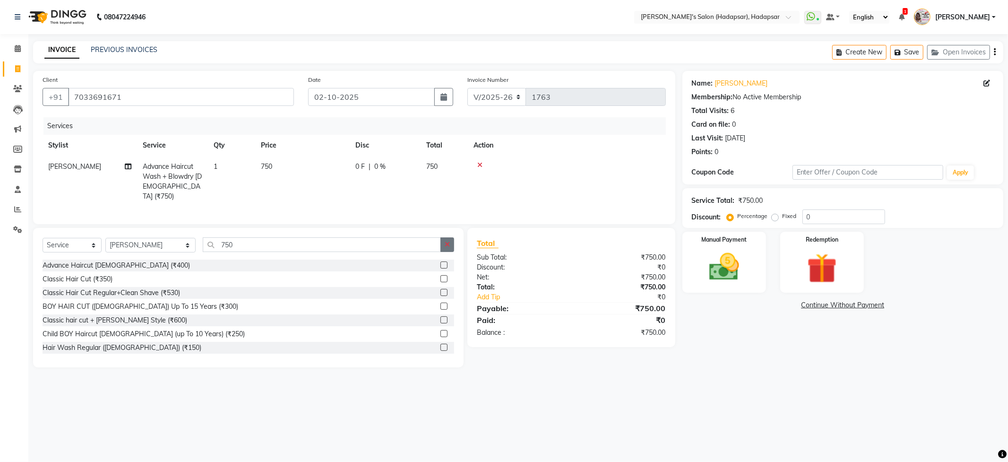
click at [448, 245] on icon "button" at bounding box center [447, 244] width 5 height 7
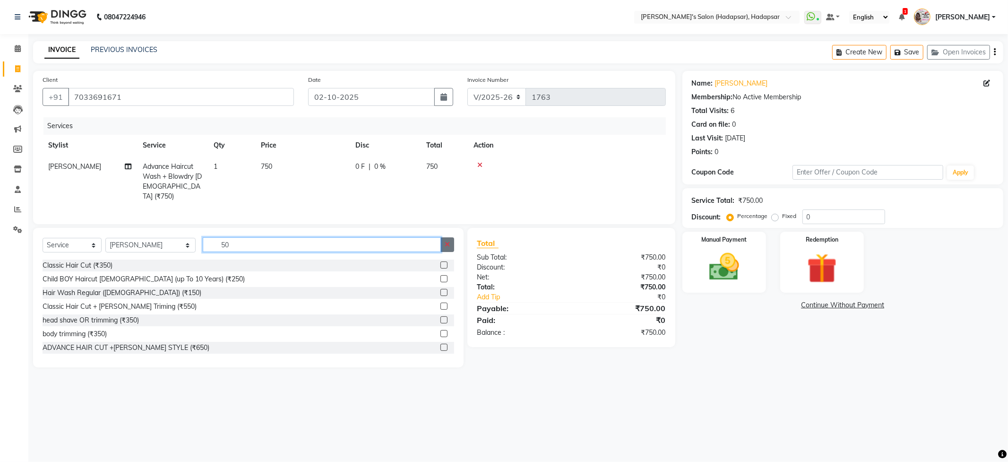
type input "50"
click at [451, 247] on button "button" at bounding box center [448, 244] width 14 height 15
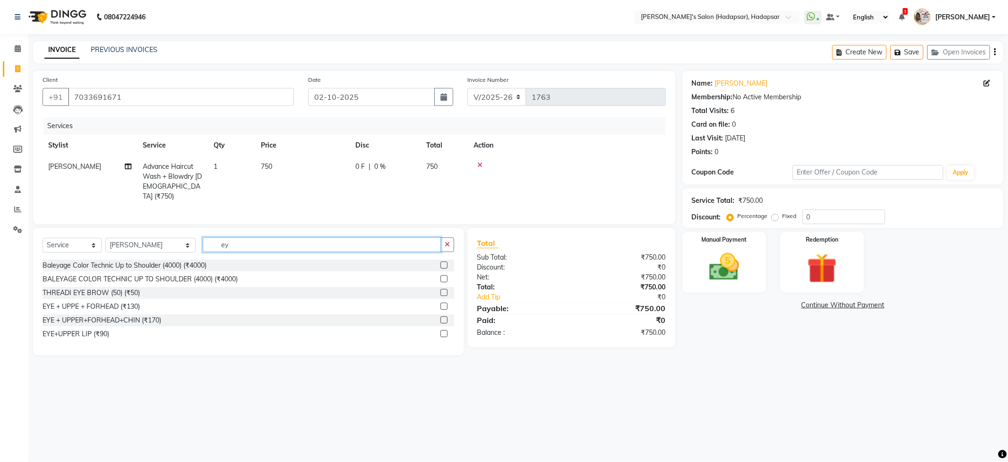
type input "ey"
click at [443, 290] on label at bounding box center [444, 292] width 7 height 7
click at [443, 290] on input "checkbox" at bounding box center [444, 293] width 6 height 6
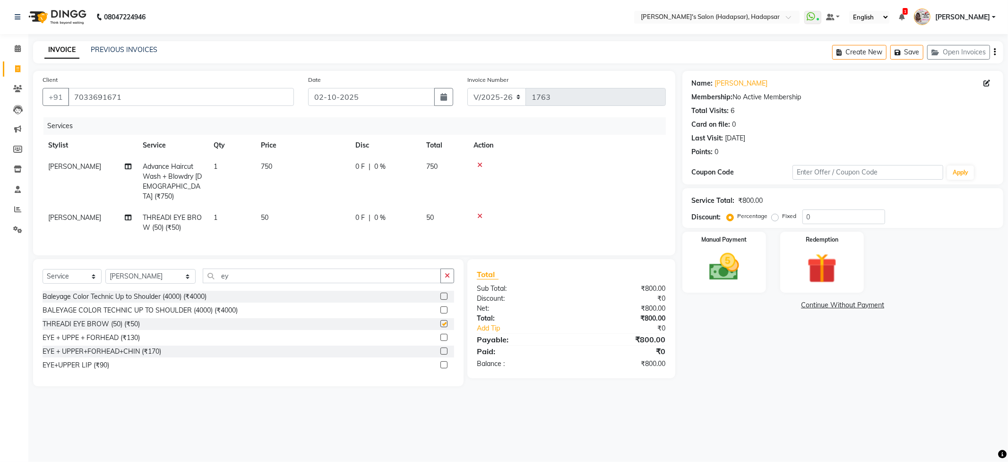
checkbox input "false"
click at [723, 262] on img at bounding box center [724, 267] width 51 height 36
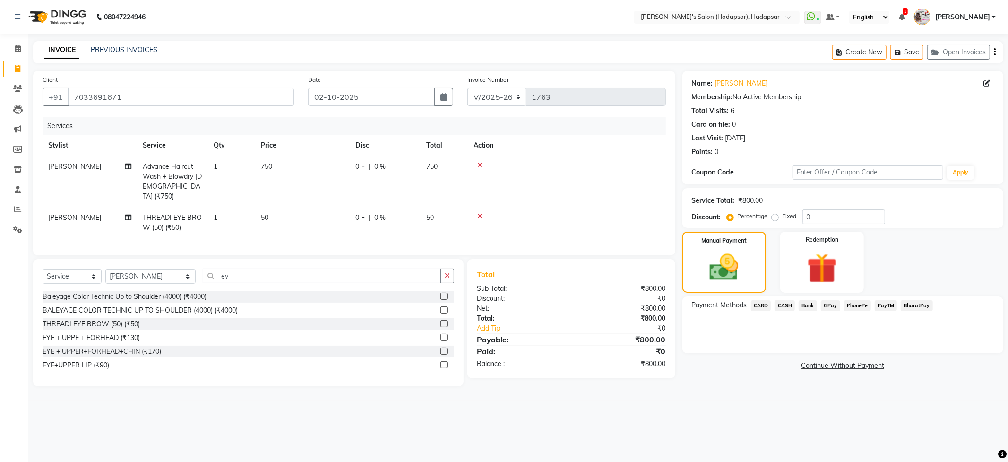
click at [860, 304] on span "PhonePe" at bounding box center [857, 305] width 27 height 11
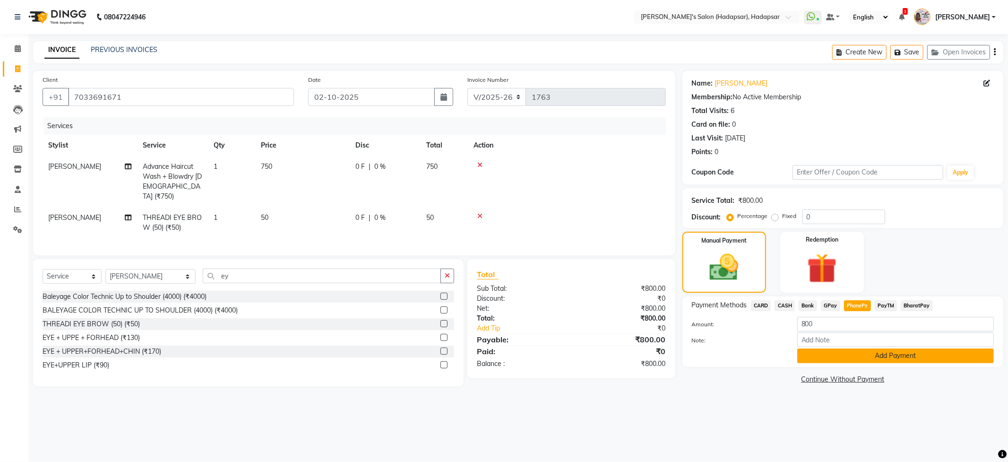
click at [867, 359] on button "Add Payment" at bounding box center [896, 355] width 197 height 15
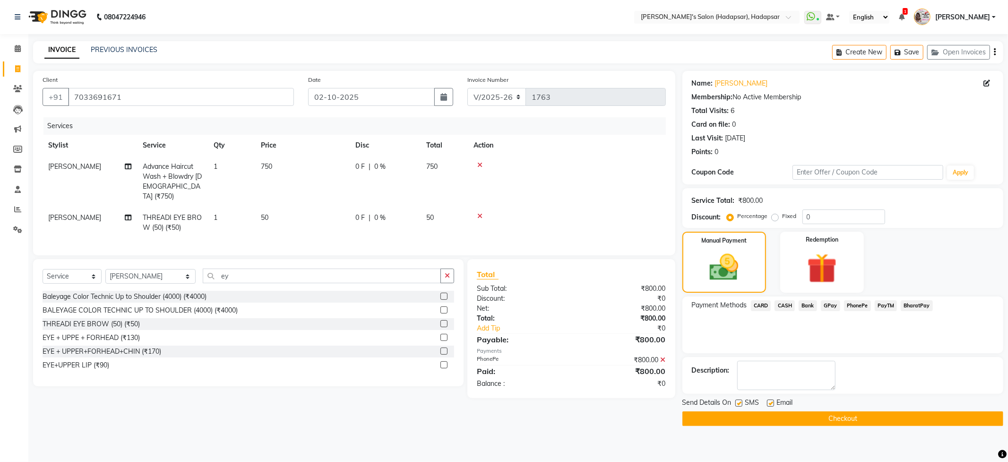
click at [834, 424] on button "Checkout" at bounding box center [843, 418] width 321 height 15
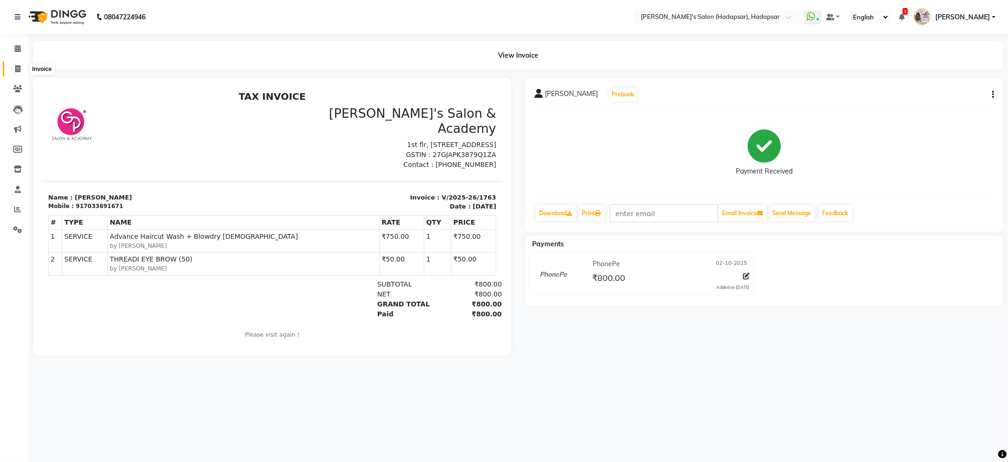
click at [12, 69] on span at bounding box center [17, 69] width 17 height 11
select select "108"
select select "service"
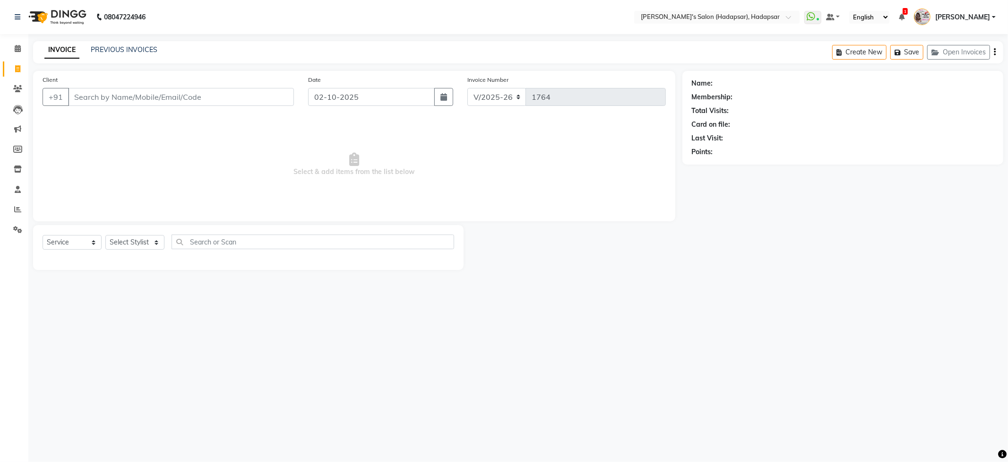
select select "9451"
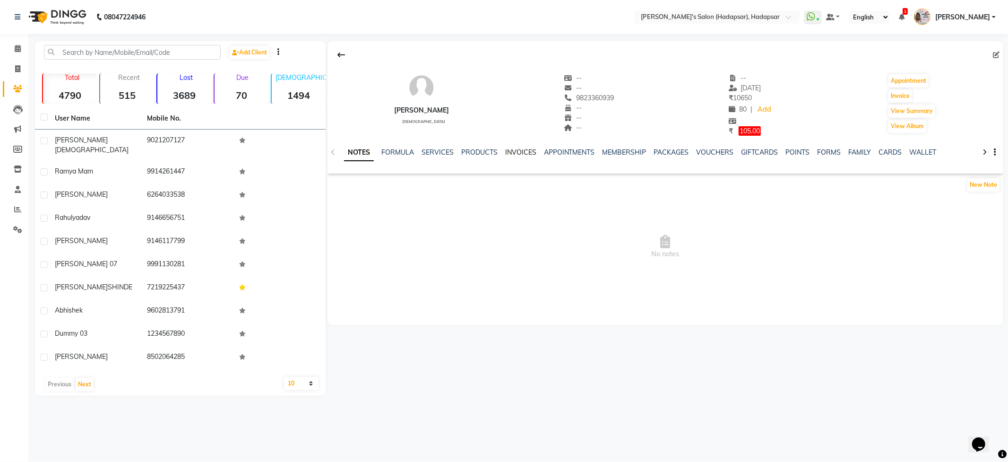
click at [518, 154] on link "INVOICES" at bounding box center [520, 152] width 31 height 9
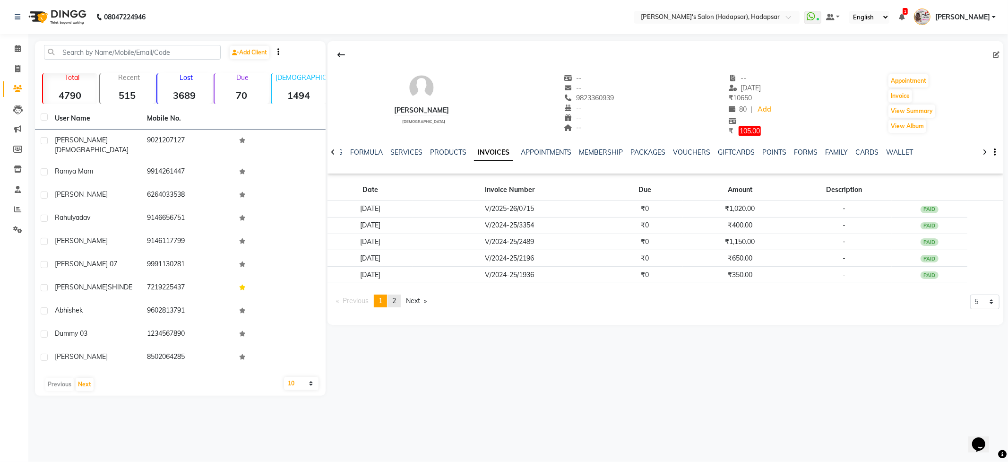
click at [396, 305] on span "2" at bounding box center [394, 300] width 4 height 9
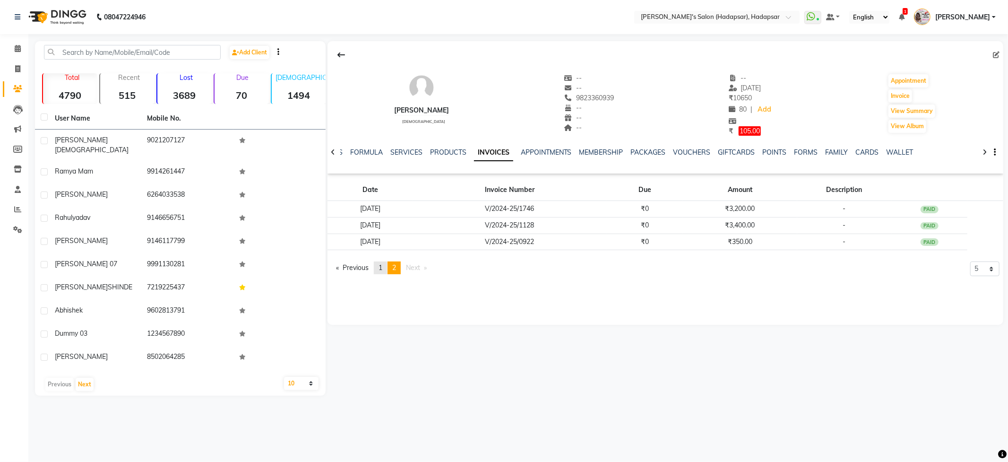
click at [382, 265] on span "1" at bounding box center [381, 267] width 4 height 9
click at [395, 297] on span "2" at bounding box center [394, 300] width 4 height 9
click at [749, 132] on span "105.00" at bounding box center [750, 130] width 22 height 9
select select "1"
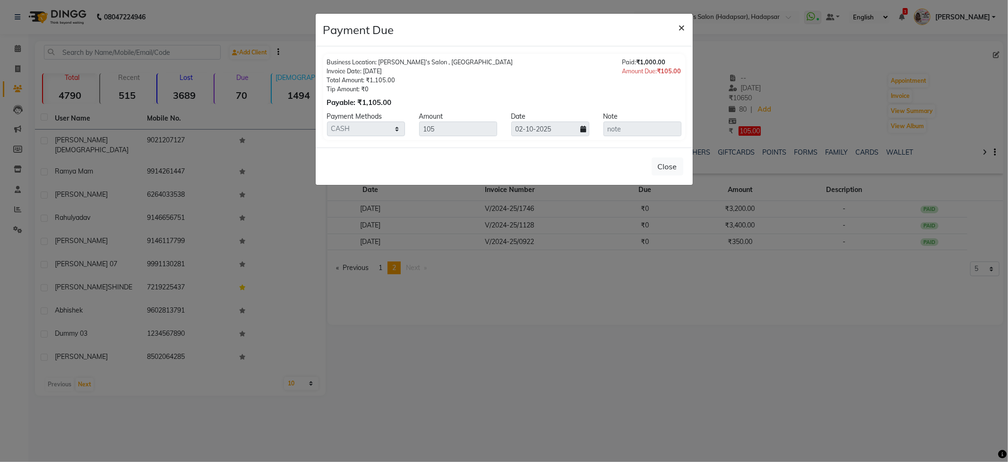
click at [677, 25] on button "×" at bounding box center [682, 27] width 22 height 26
